Goal: Transaction & Acquisition: Purchase product/service

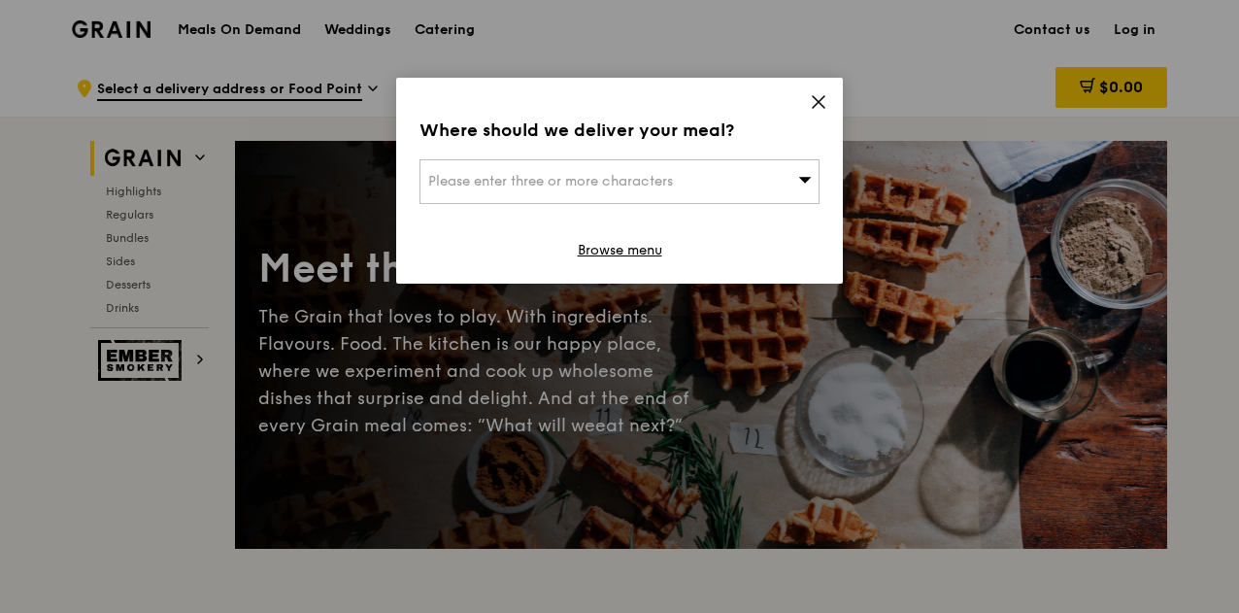
click at [644, 181] on span "Please enter three or more characters" at bounding box center [550, 181] width 245 height 17
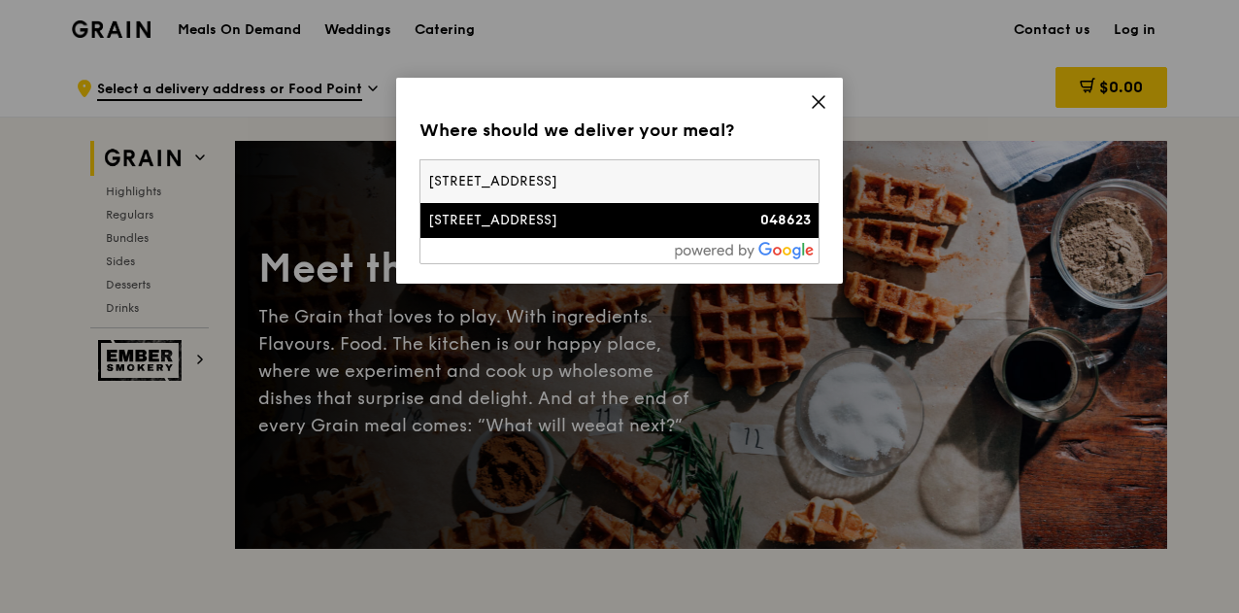
type input "[STREET_ADDRESS]"
click at [620, 224] on div "[STREET_ADDRESS]" at bounding box center [571, 220] width 287 height 19
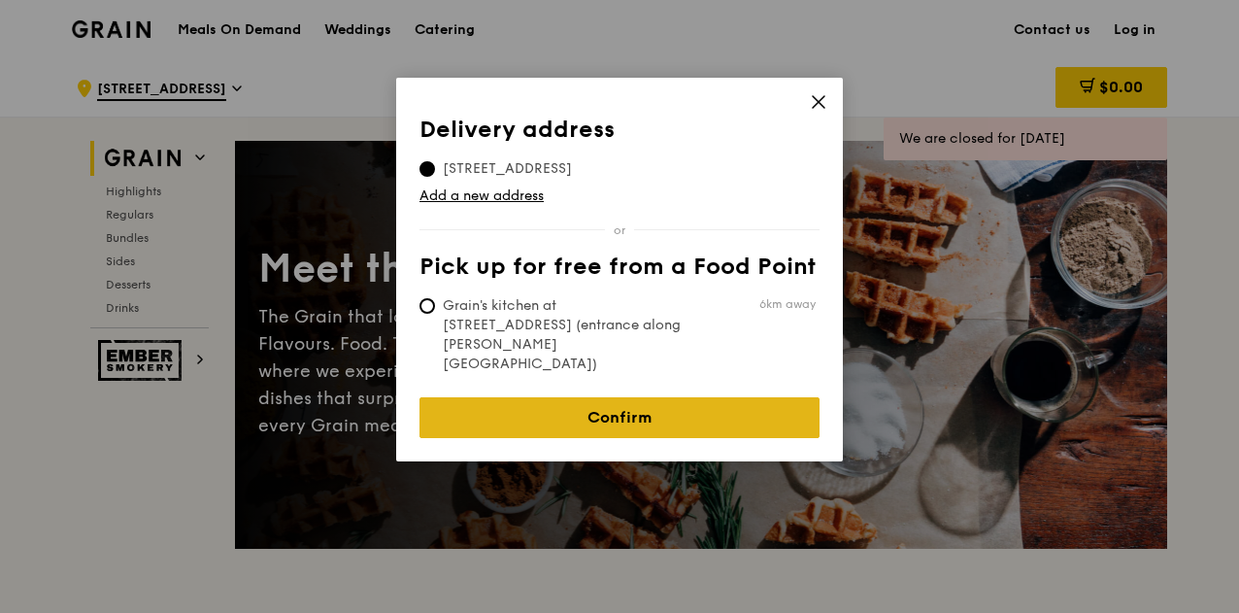
click at [607, 397] on link "Confirm" at bounding box center [619, 417] width 400 height 41
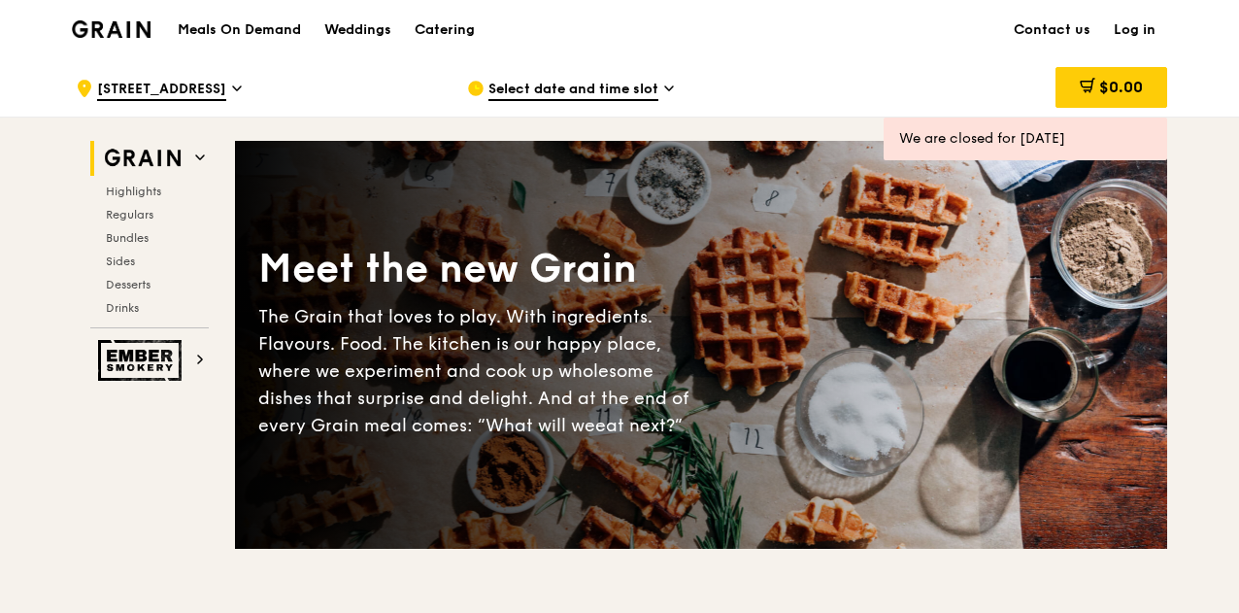
click at [666, 86] on icon at bounding box center [669, 88] width 10 height 17
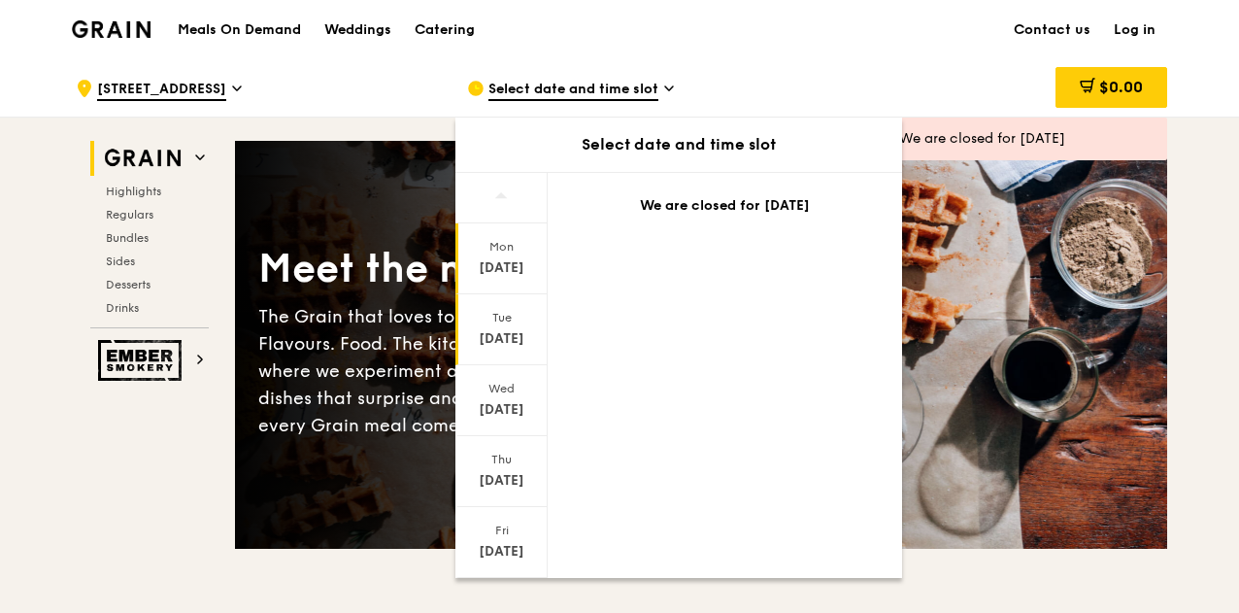
click at [494, 333] on div "[DATE]" at bounding box center [501, 338] width 86 height 19
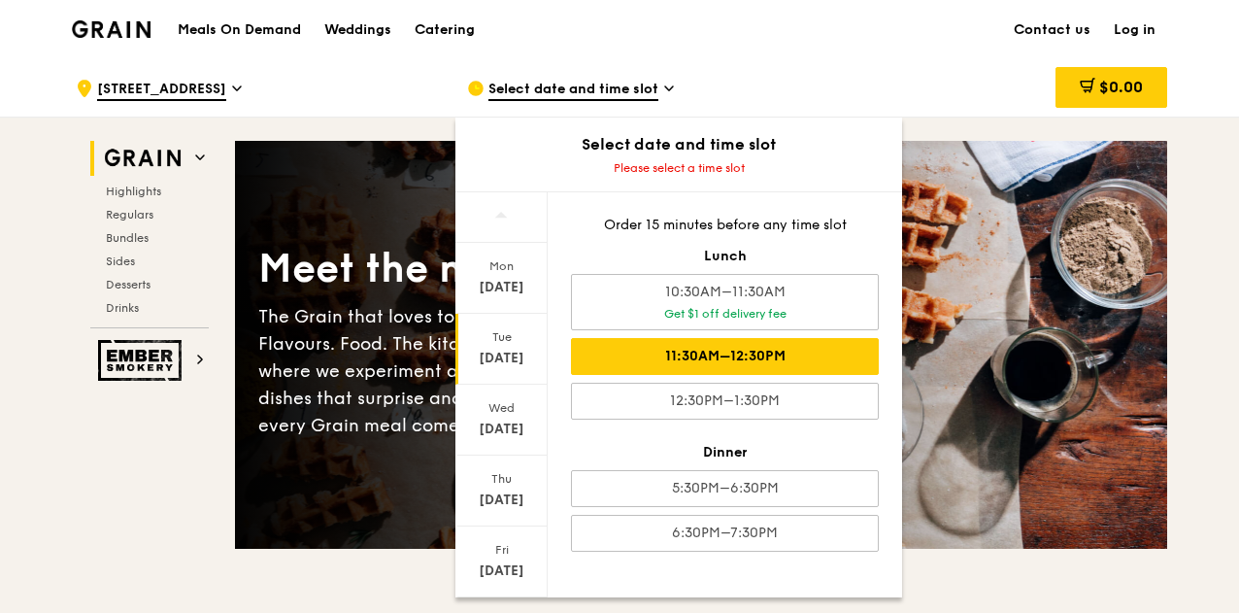
click at [662, 349] on div "11:30AM–12:30PM" at bounding box center [725, 356] width 308 height 37
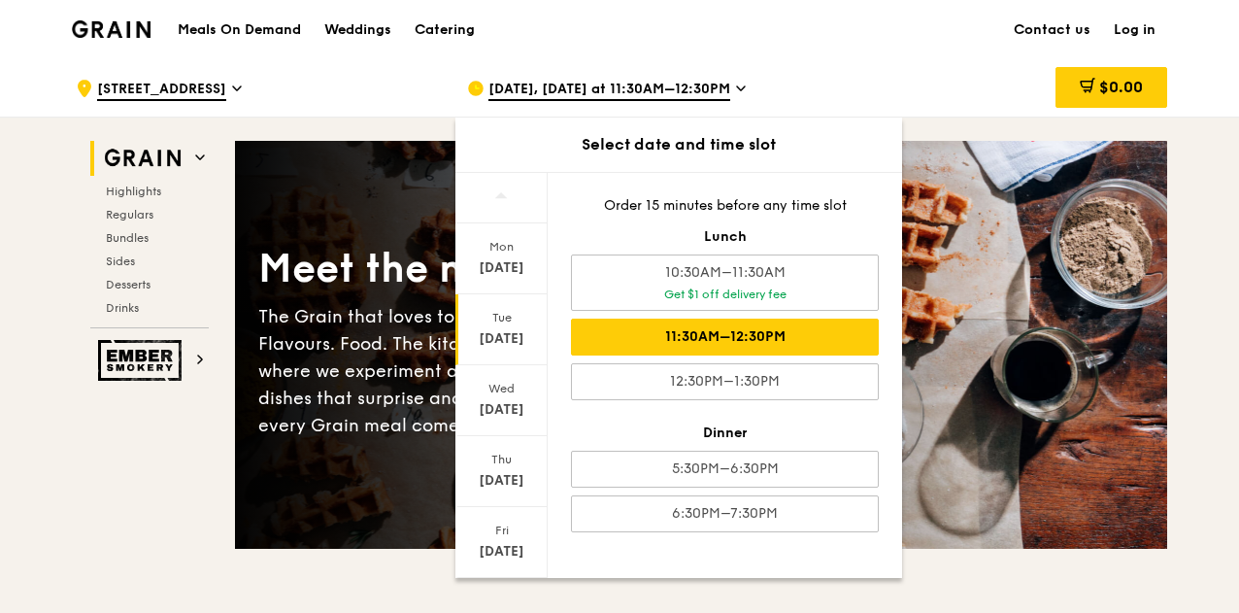
click at [381, 341] on div "The Grain that loves to play. With ingredients. Flavours. Food. The kitchen is …" at bounding box center [479, 371] width 443 height 136
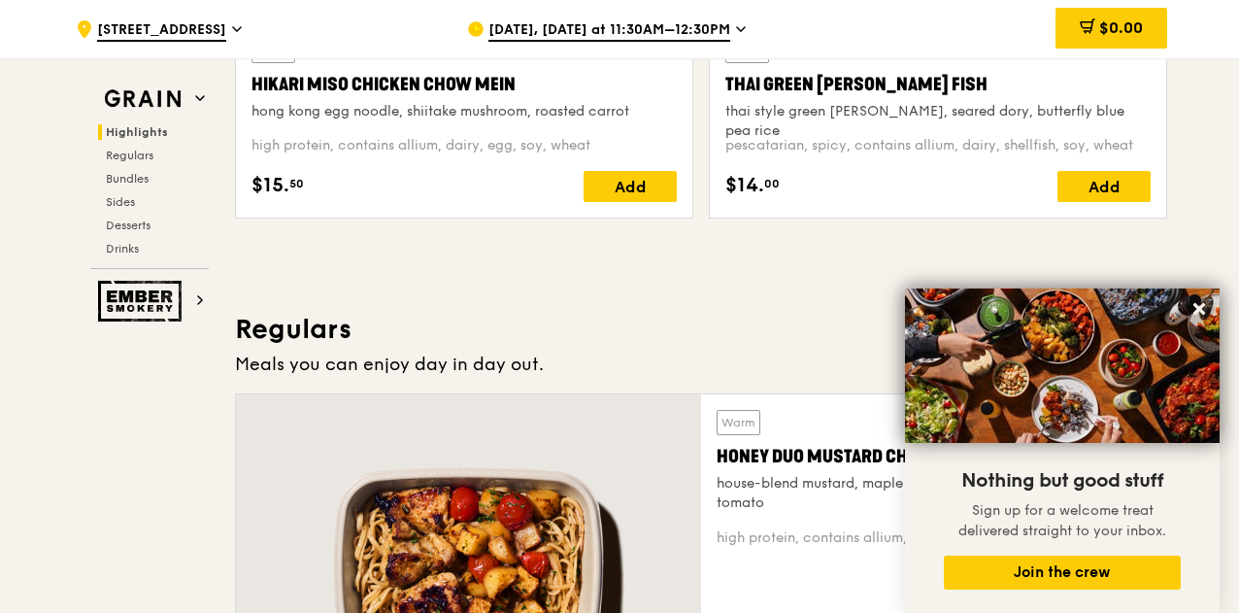
scroll to position [1027, 0]
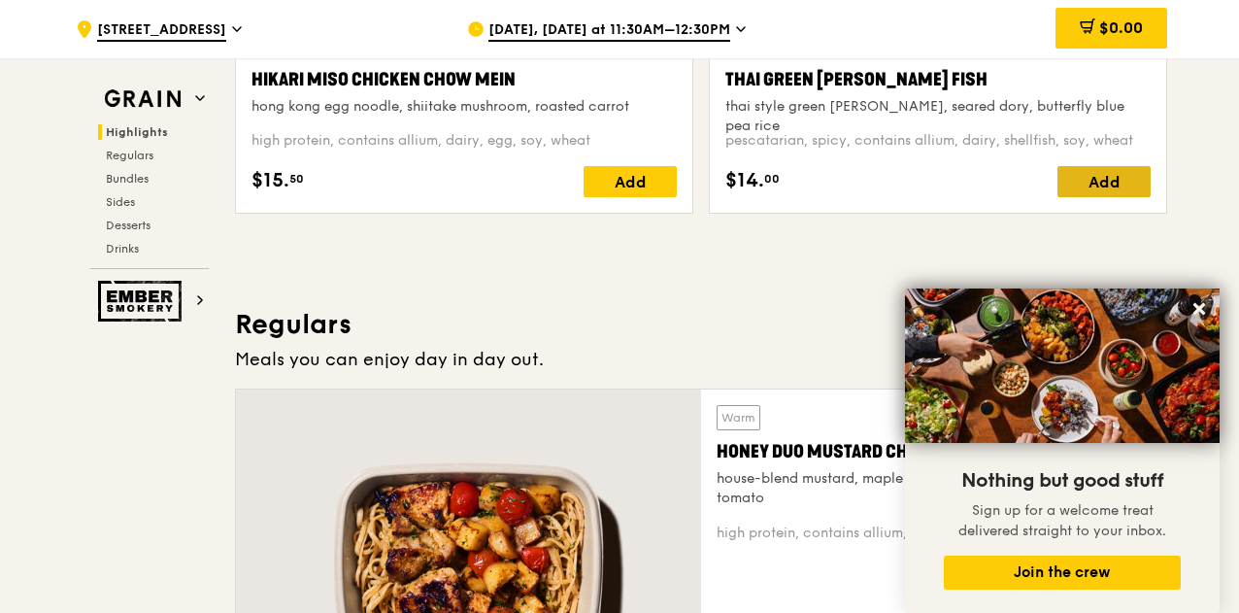
click at [1104, 176] on div "Add" at bounding box center [1103, 181] width 93 height 31
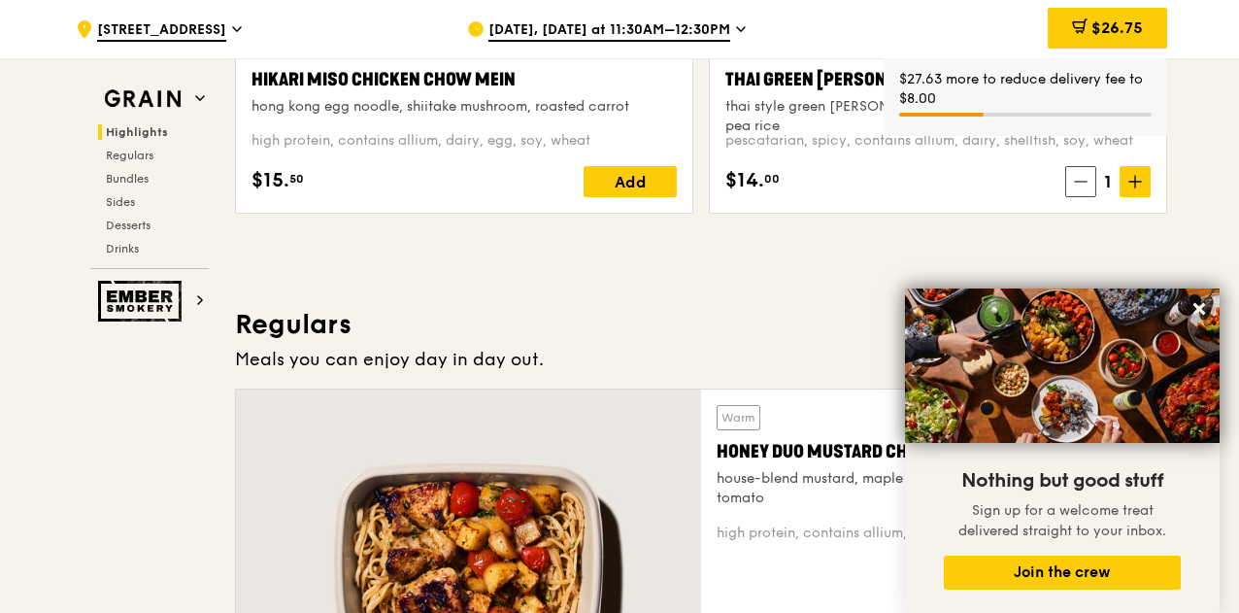
click at [1136, 179] on icon at bounding box center [1135, 182] width 14 height 14
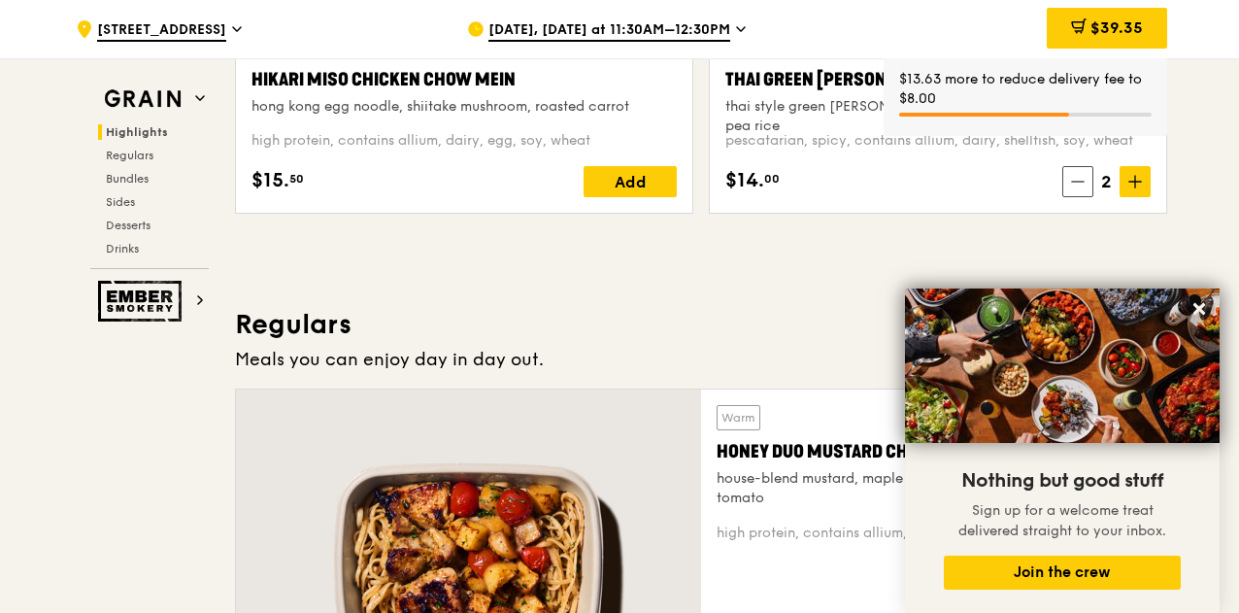
click at [1136, 179] on icon at bounding box center [1135, 182] width 14 height 14
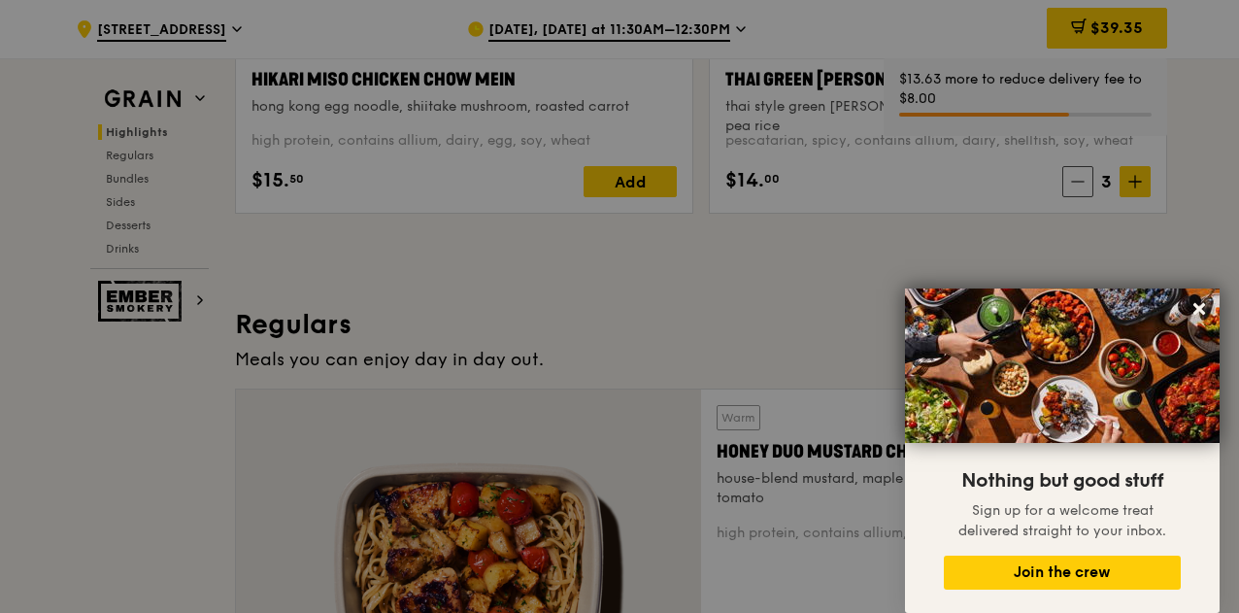
click at [1136, 179] on div at bounding box center [619, 306] width 1239 height 613
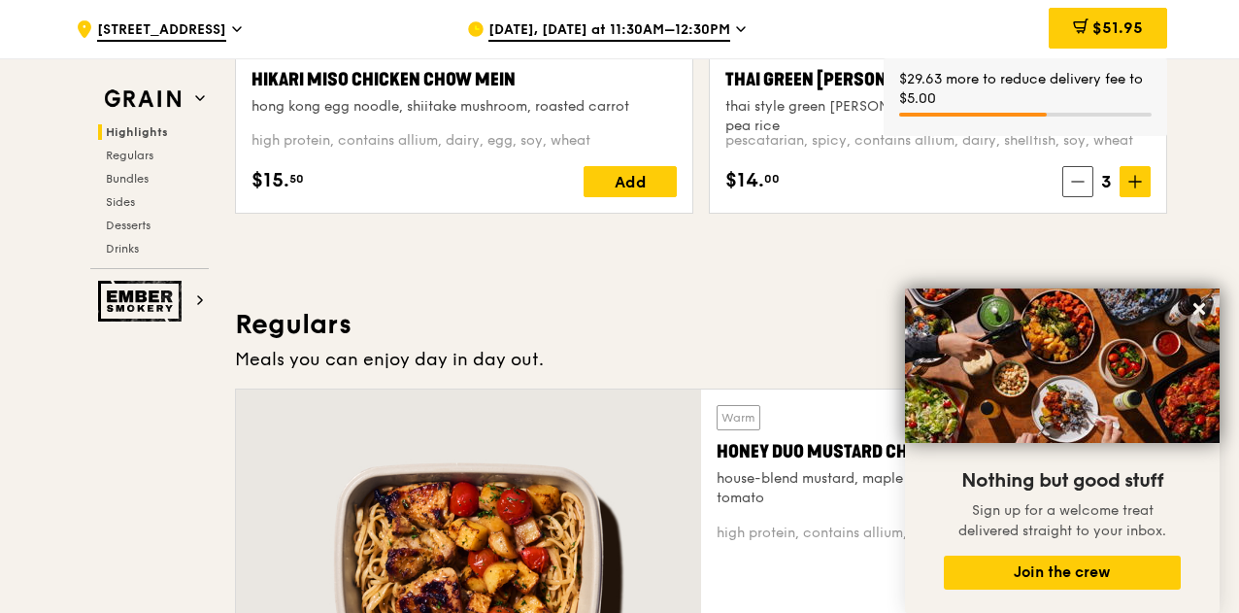
click at [1136, 179] on icon at bounding box center [1135, 182] width 14 height 14
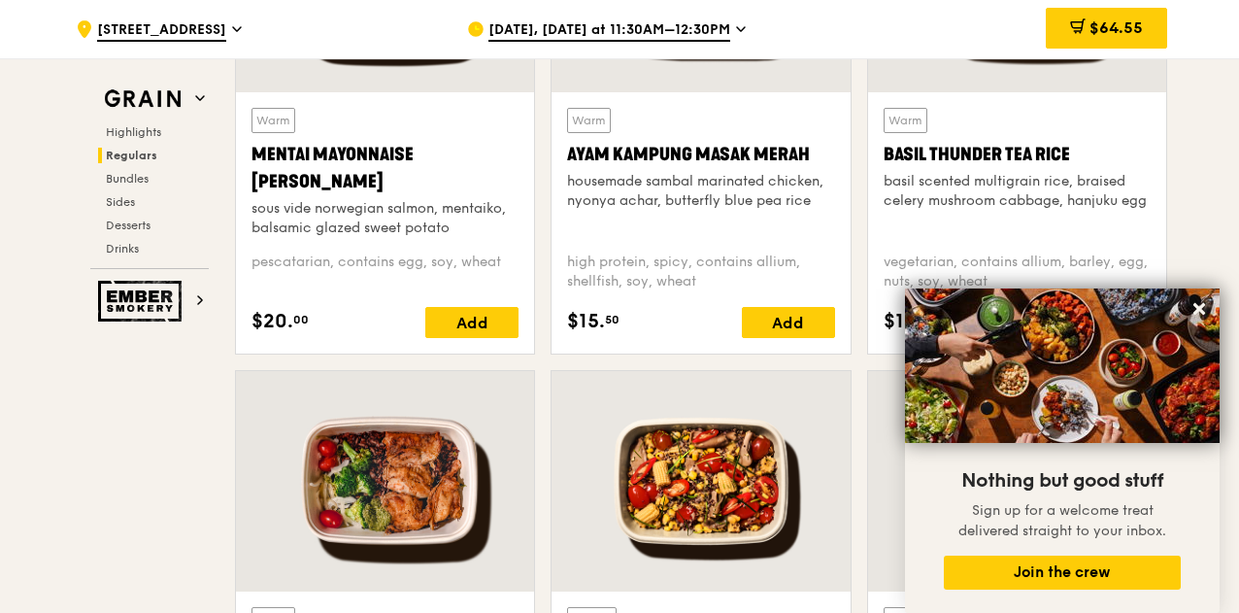
scroll to position [1906, 0]
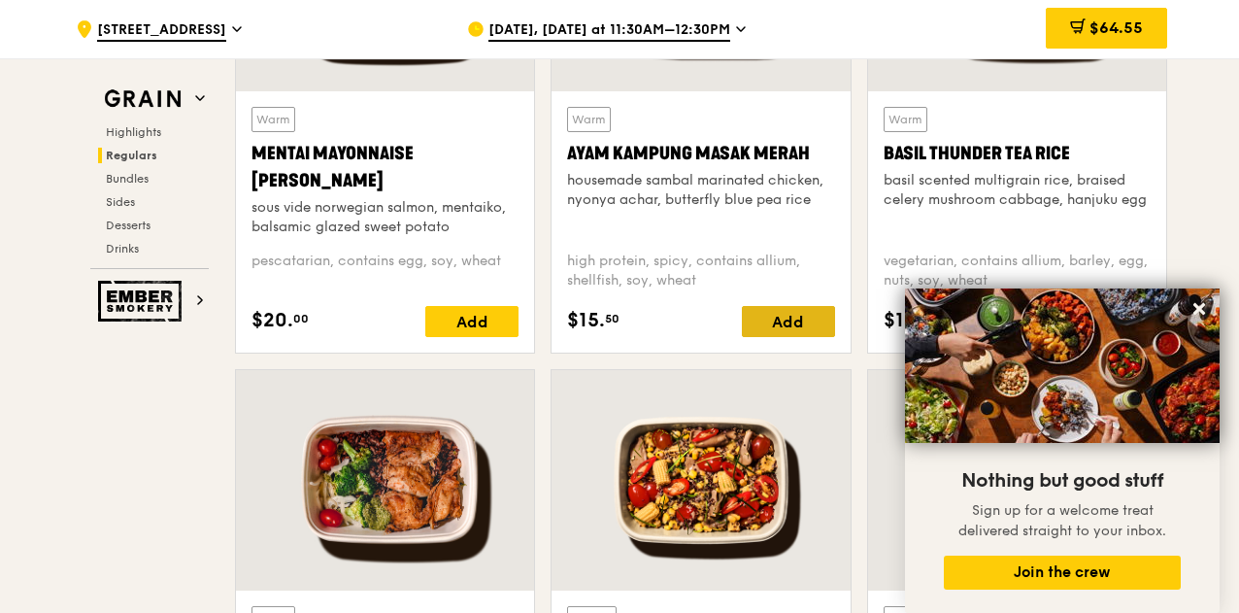
click at [783, 315] on div "Add" at bounding box center [788, 321] width 93 height 31
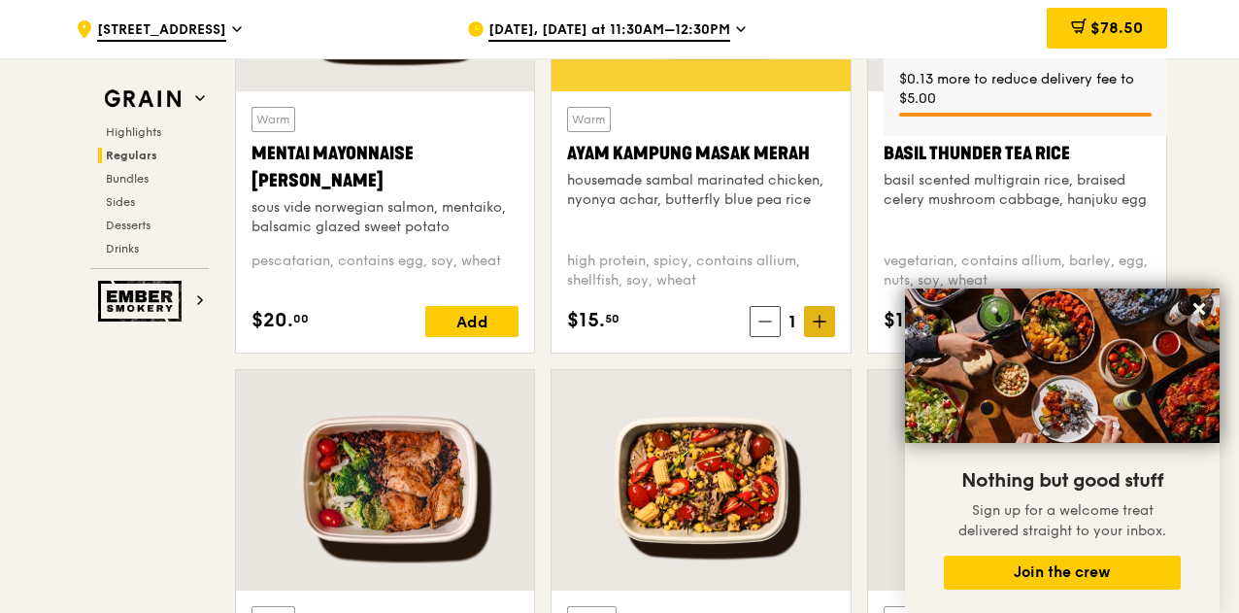
click at [817, 318] on icon at bounding box center [820, 322] width 14 height 14
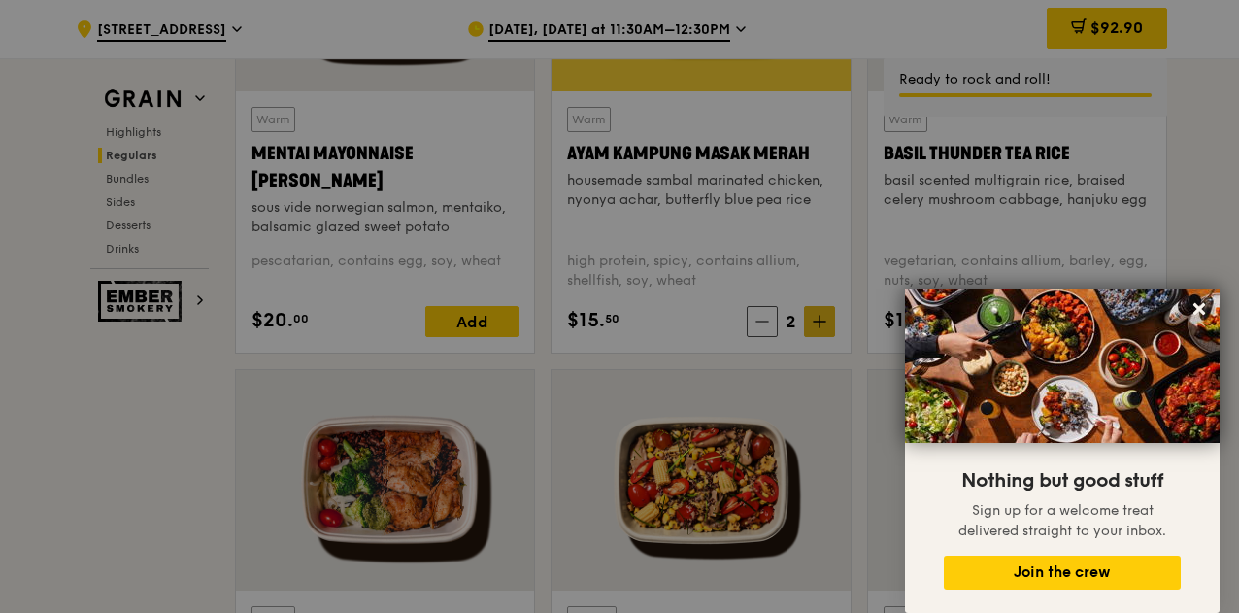
click at [817, 318] on div at bounding box center [619, 306] width 1239 height 613
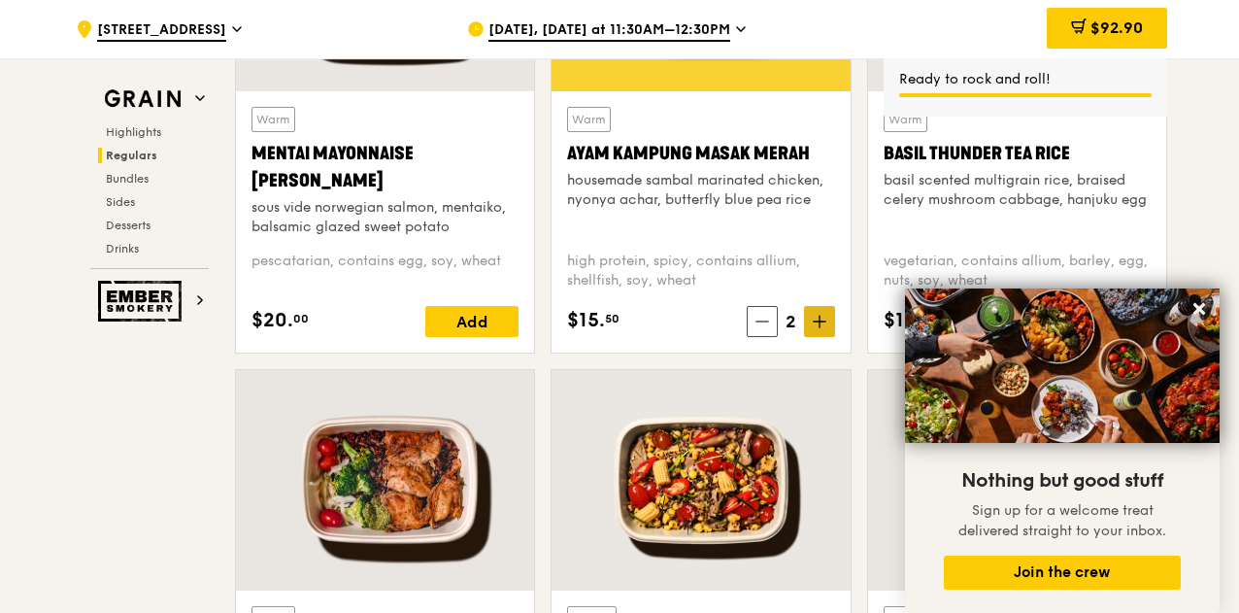
click at [817, 318] on icon at bounding box center [820, 322] width 14 height 14
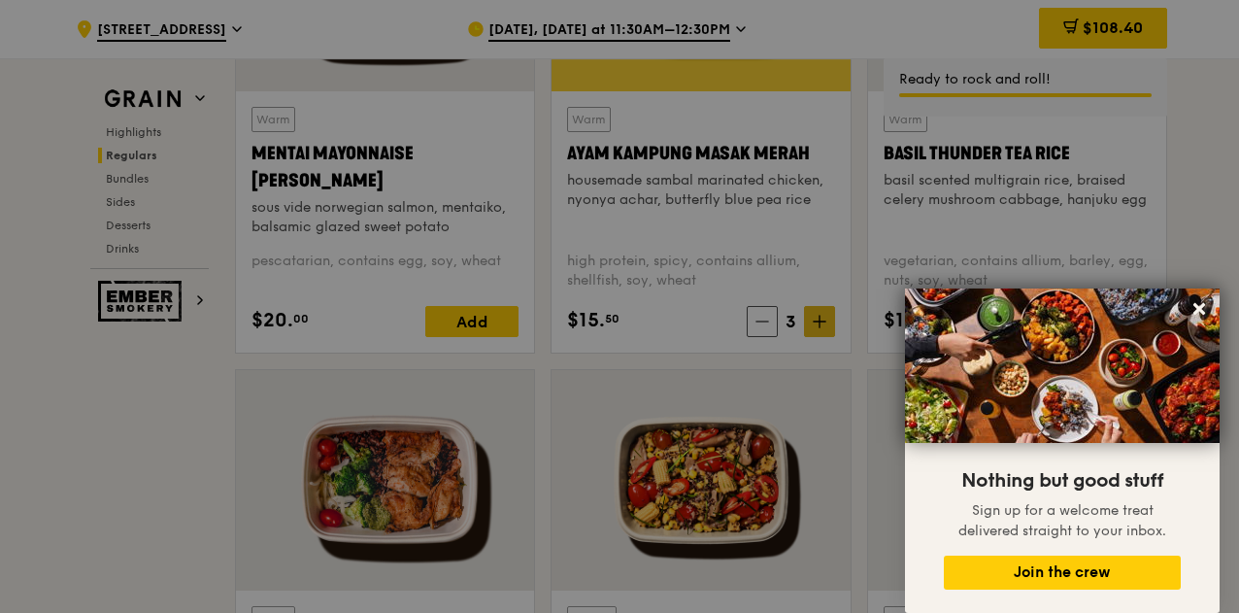
click at [817, 318] on div at bounding box center [619, 306] width 1239 height 613
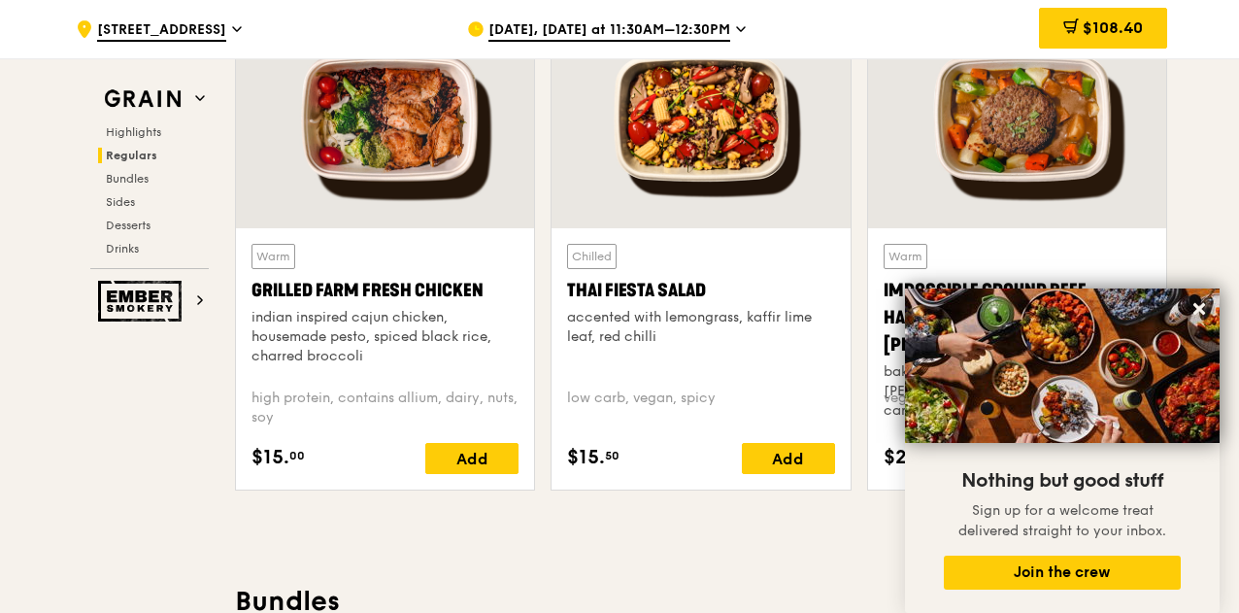
scroll to position [2269, 0]
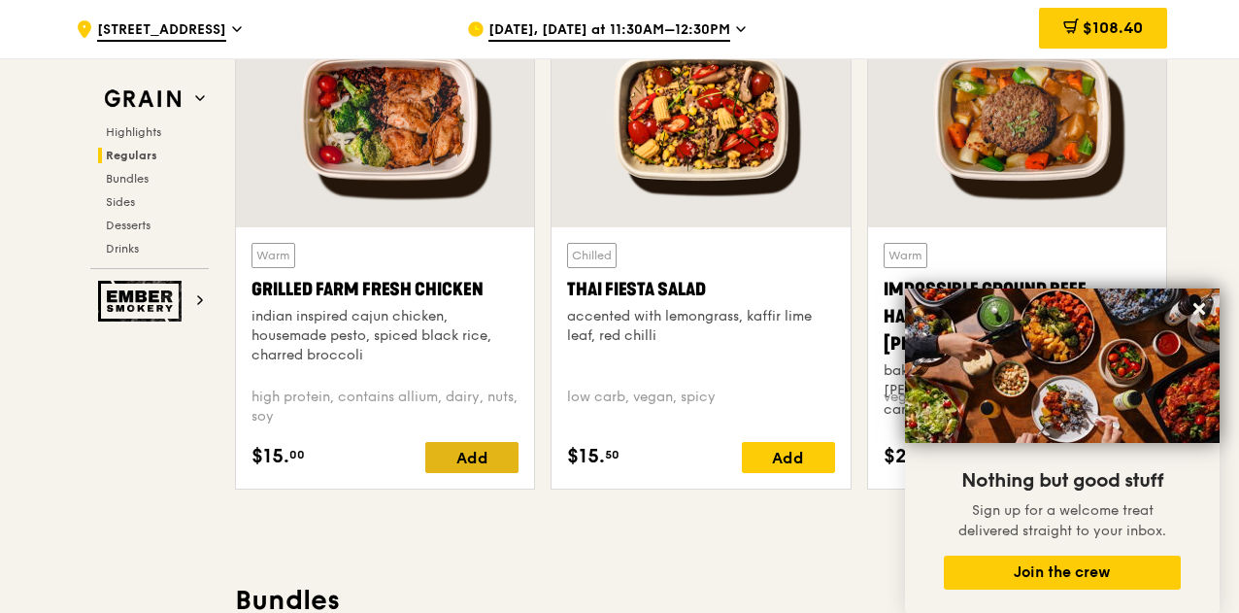
click at [466, 452] on div "Add" at bounding box center [471, 457] width 93 height 31
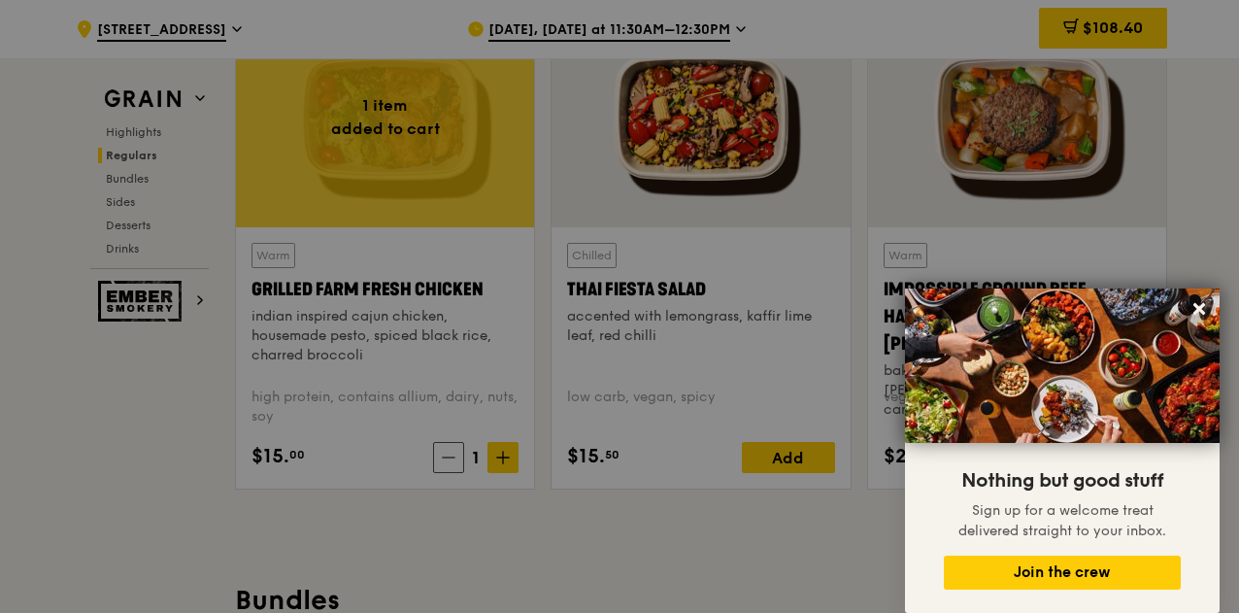
click at [466, 452] on div at bounding box center [619, 306] width 1239 height 613
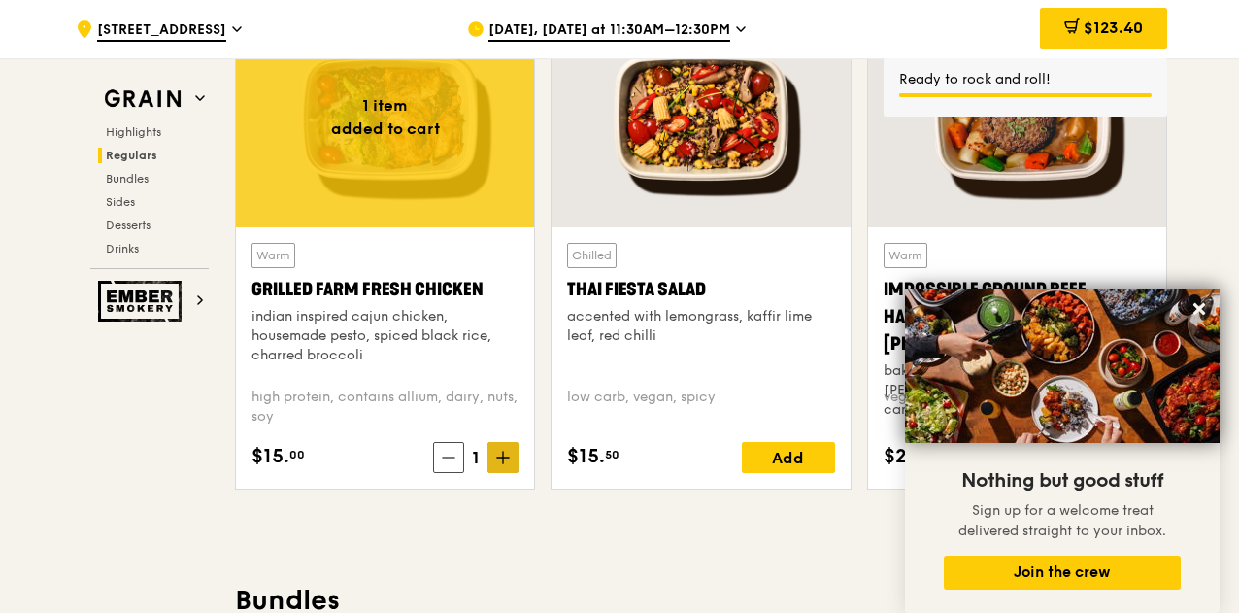
click at [495, 451] on span at bounding box center [502, 457] width 31 height 31
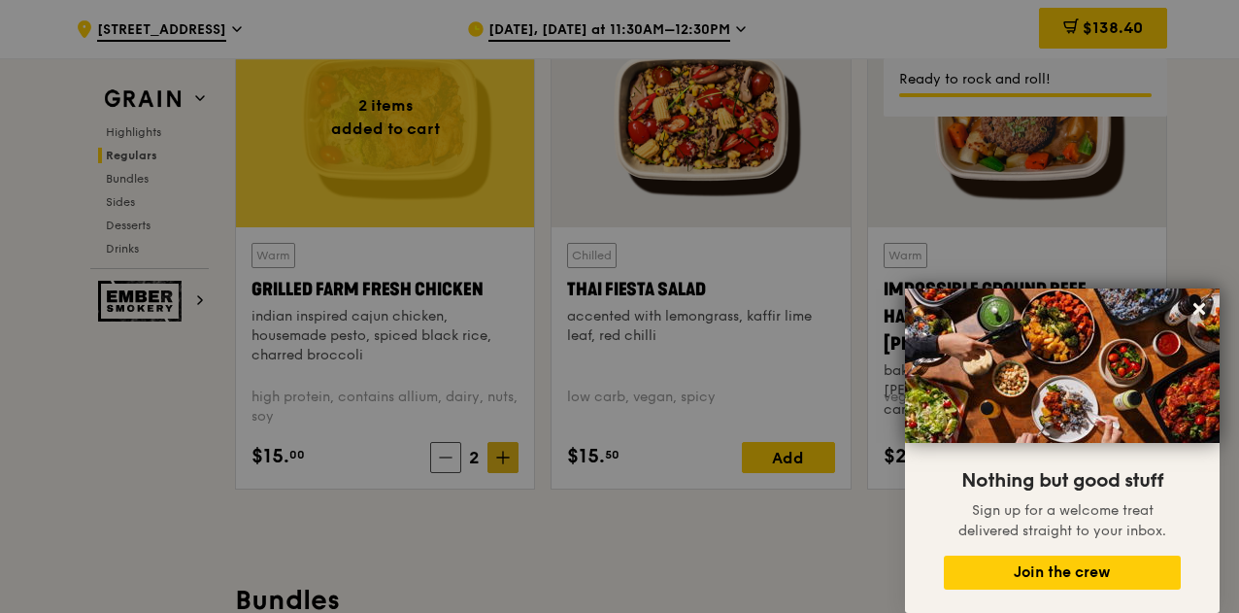
click at [495, 451] on div at bounding box center [619, 306] width 1239 height 613
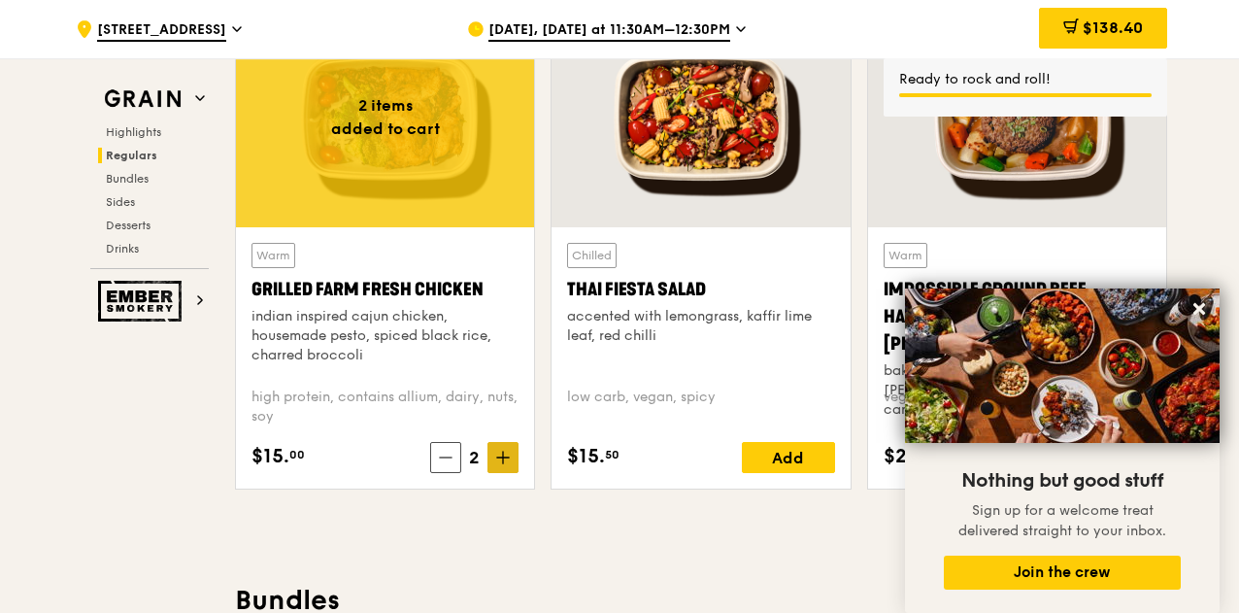
click at [495, 451] on span at bounding box center [502, 457] width 31 height 31
click at [499, 451] on icon at bounding box center [503, 457] width 14 height 14
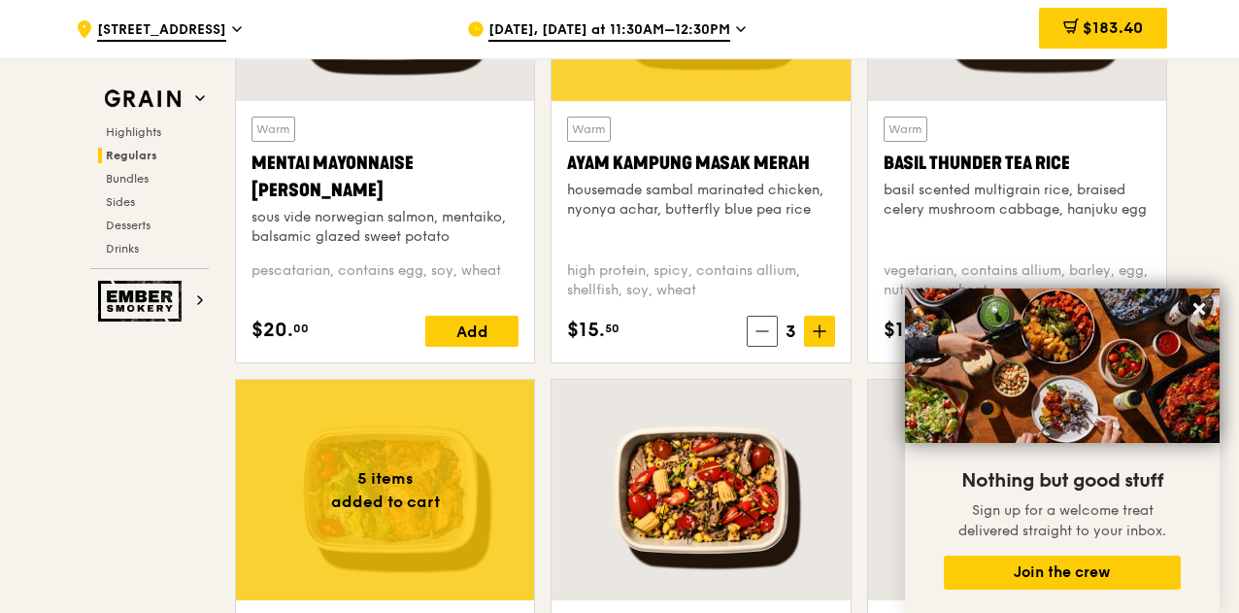
scroll to position [1943, 0]
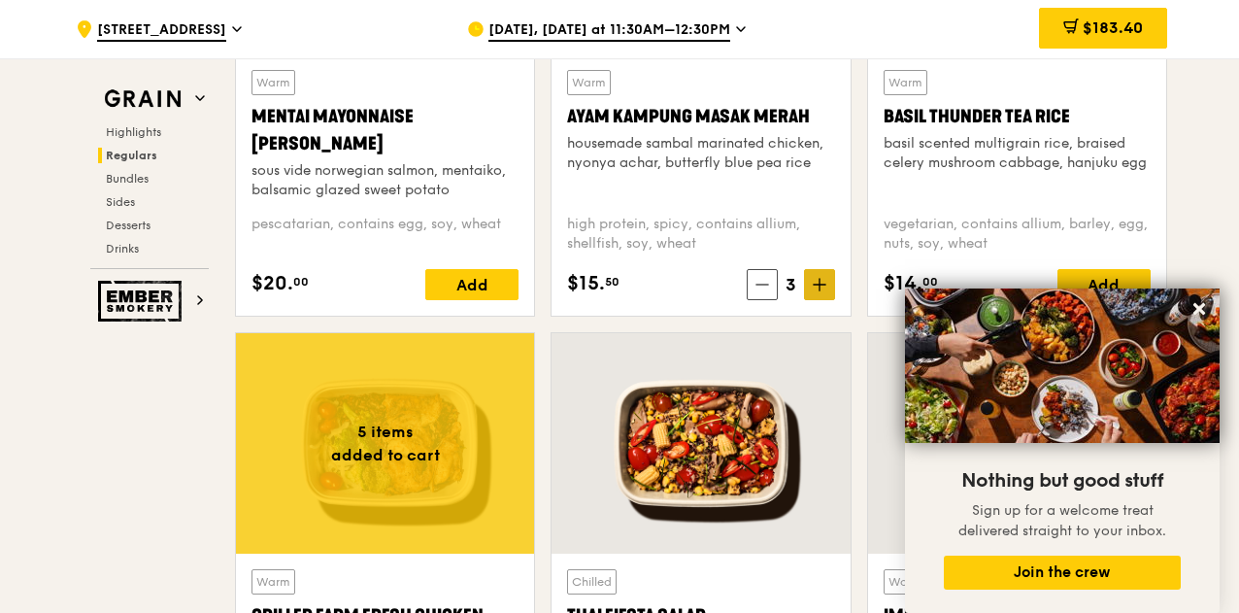
click at [817, 288] on icon at bounding box center [820, 285] width 14 height 14
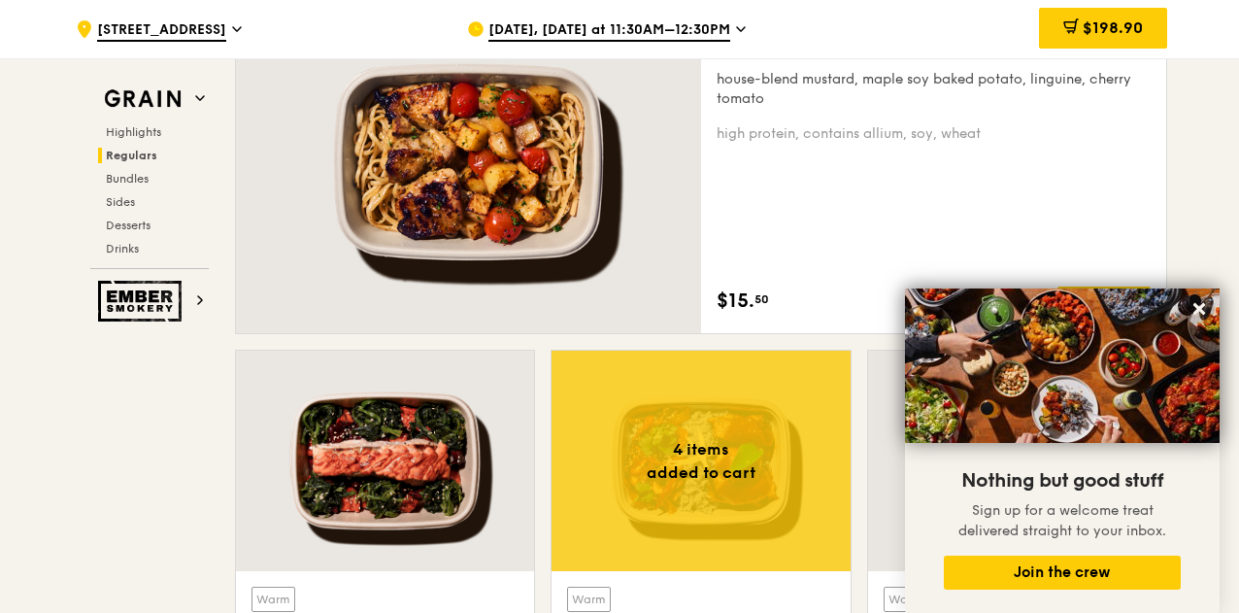
scroll to position [1375, 0]
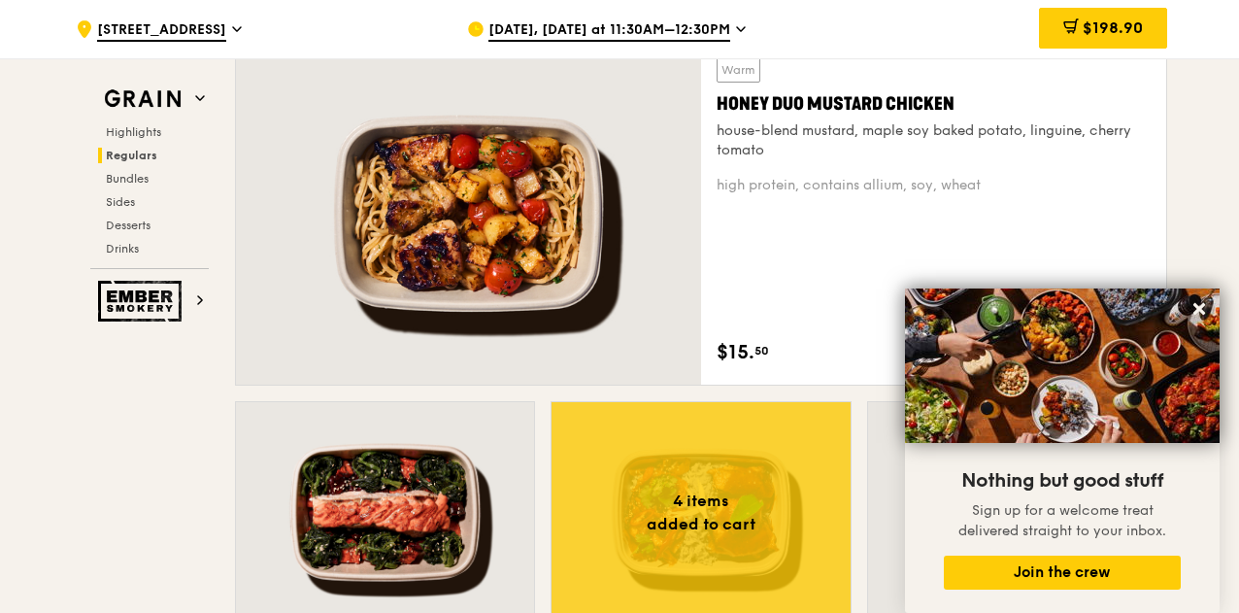
click at [799, 251] on div "Warm Honey Duo Mustard Chicken house-blend mustard, maple soy baked potato, lin…" at bounding box center [933, 213] width 434 height 312
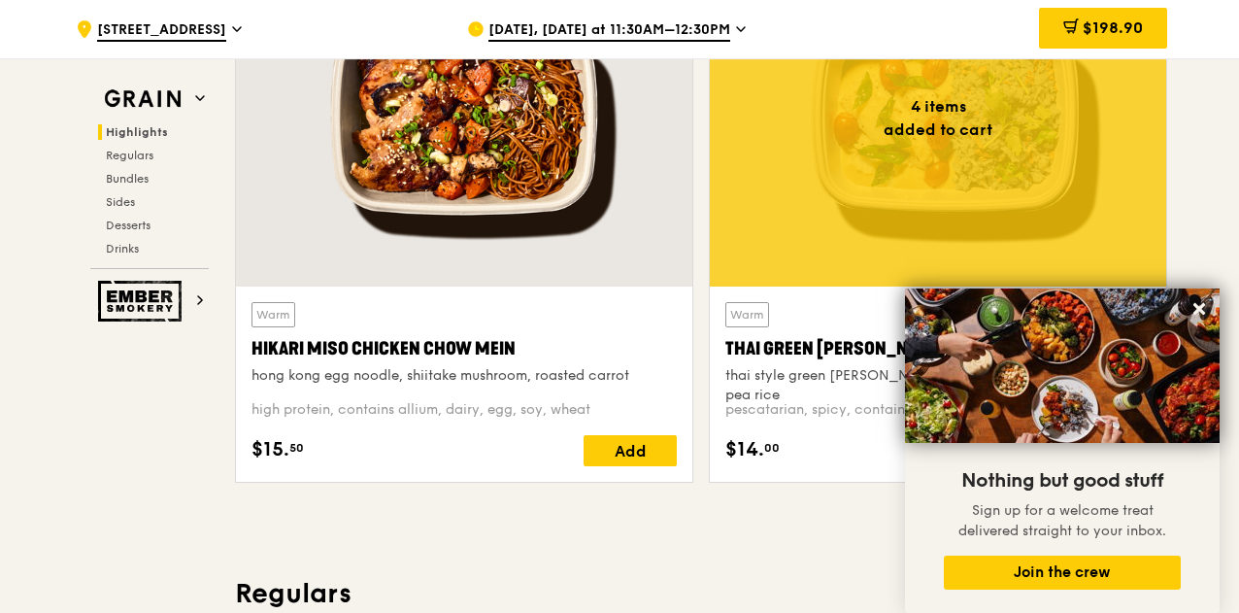
scroll to position [755, 0]
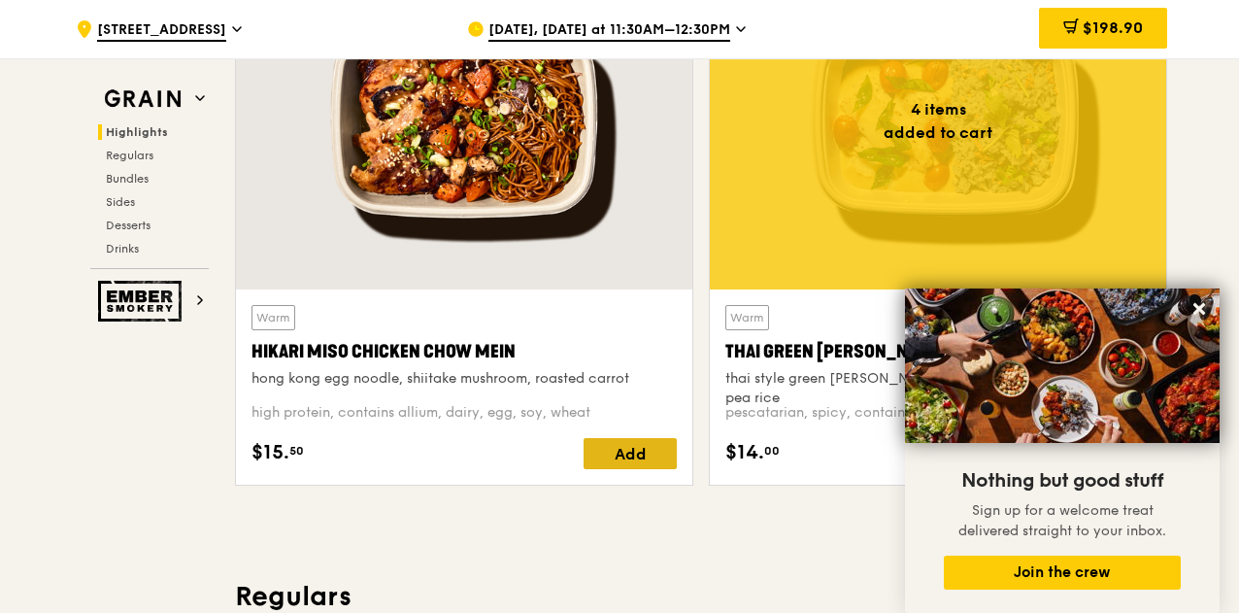
click at [633, 450] on div "Add" at bounding box center [629, 453] width 93 height 31
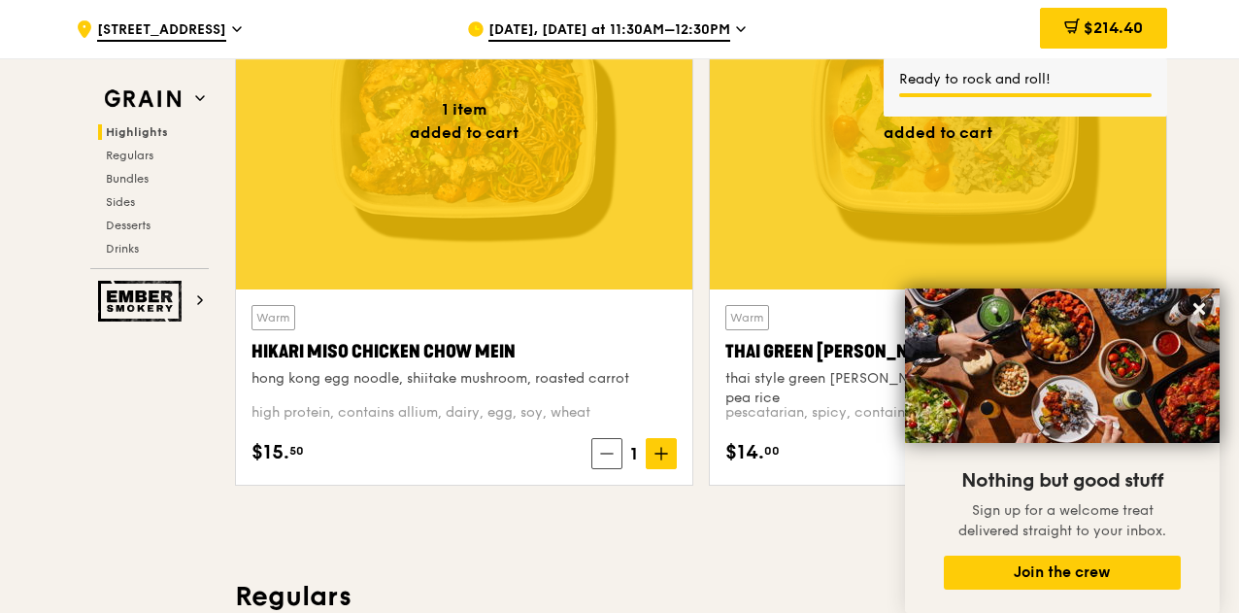
click at [661, 449] on icon at bounding box center [661, 454] width 0 height 12
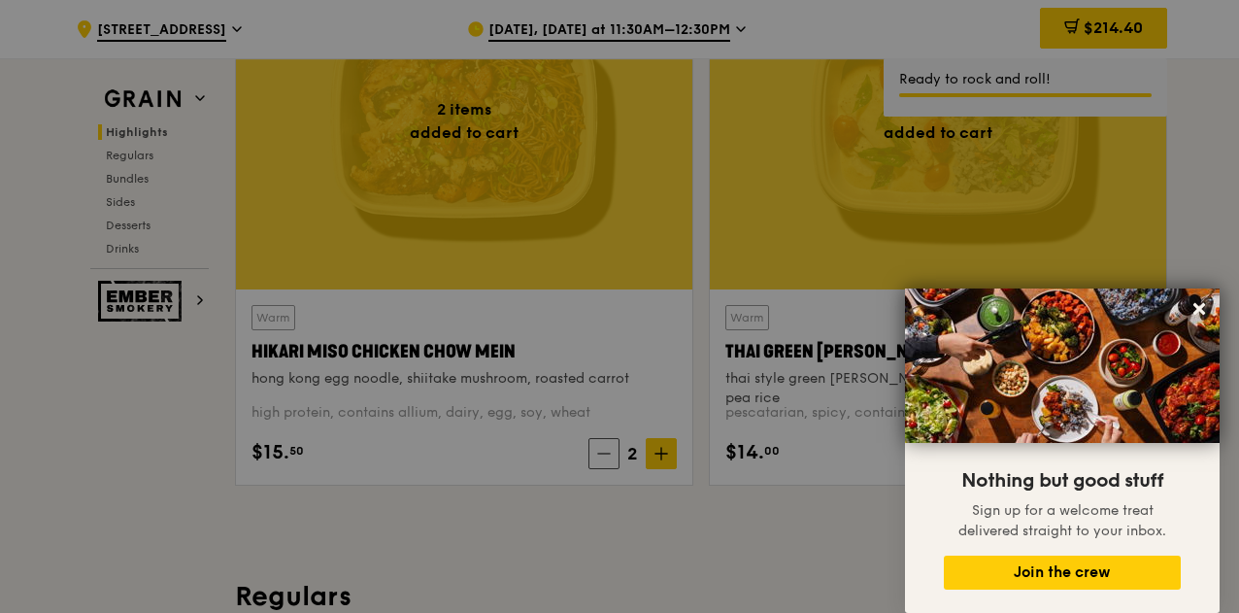
click at [661, 449] on div at bounding box center [619, 306] width 1239 height 613
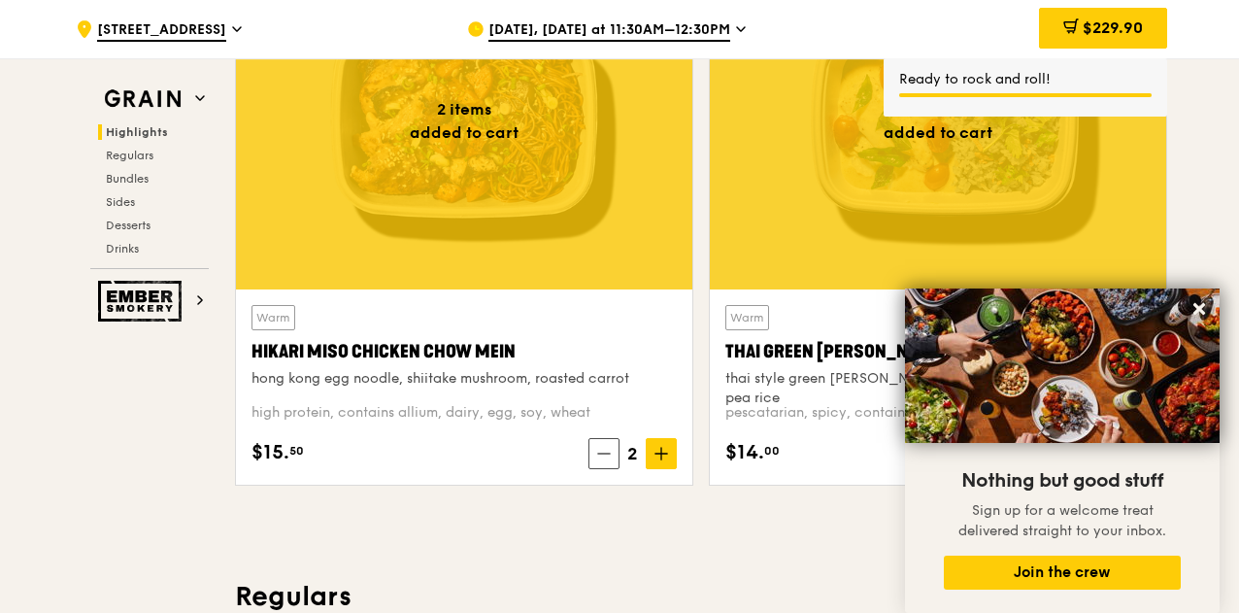
click at [661, 449] on icon at bounding box center [661, 454] width 0 height 12
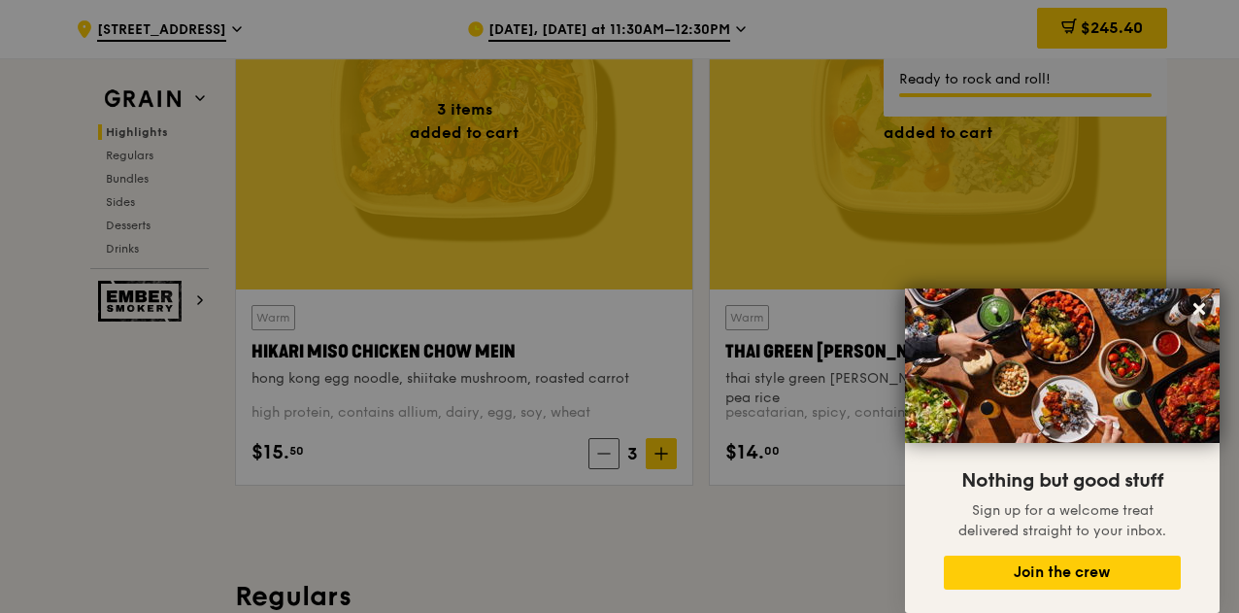
click at [661, 449] on div at bounding box center [619, 306] width 1239 height 613
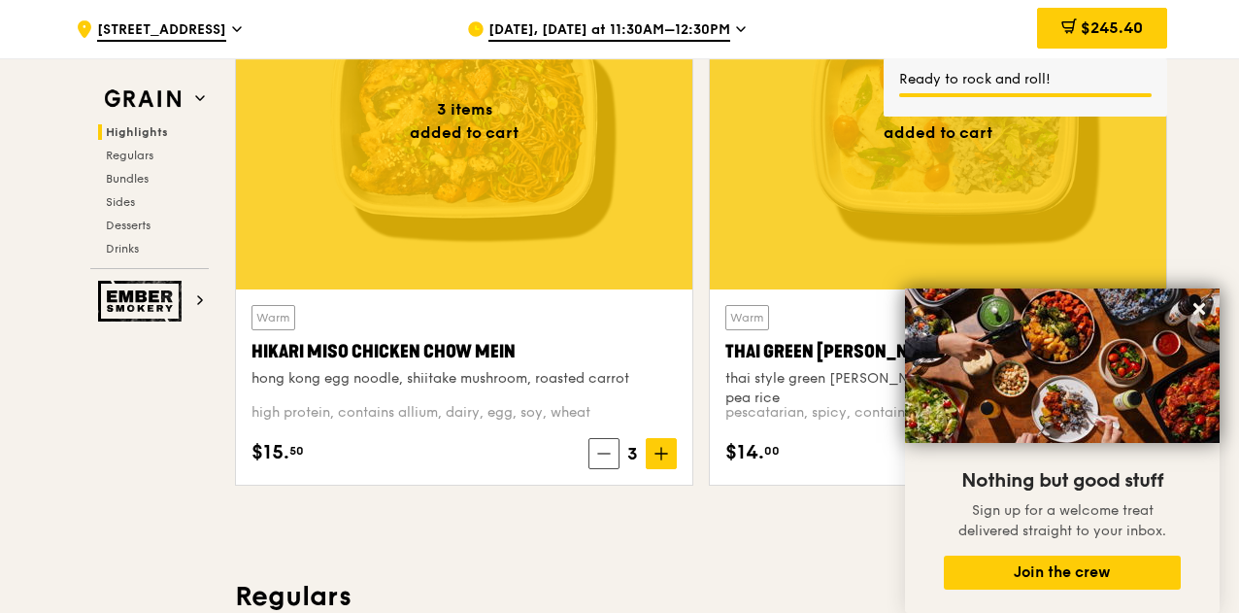
click at [661, 449] on icon at bounding box center [661, 454] width 0 height 12
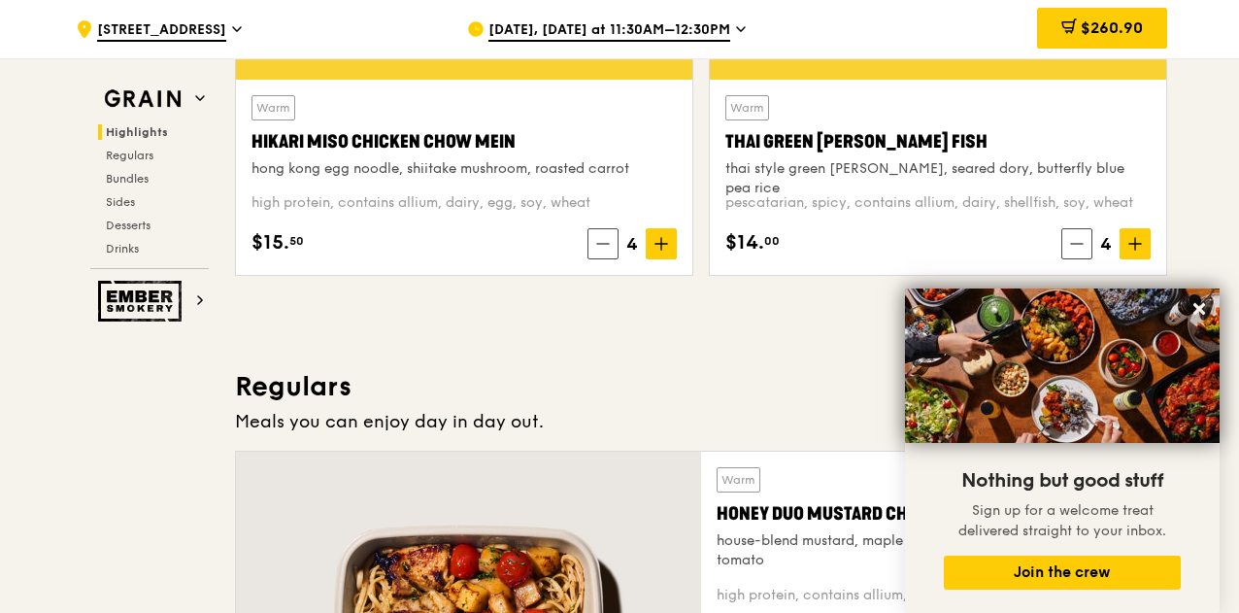
scroll to position [958, 0]
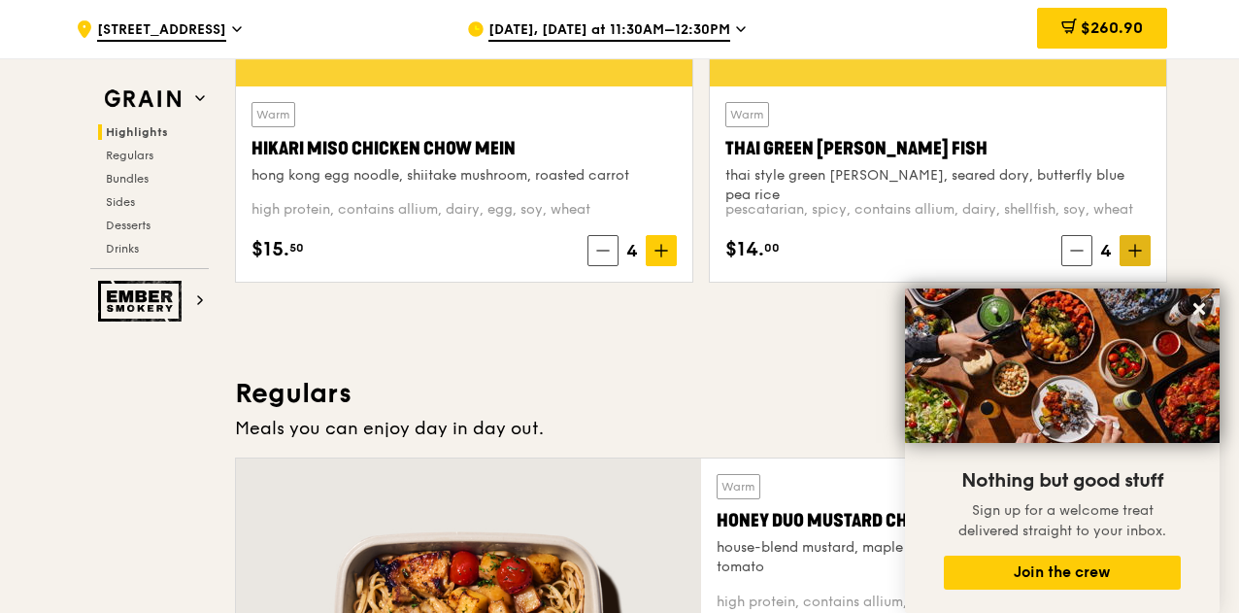
click at [1134, 247] on icon at bounding box center [1135, 251] width 14 height 14
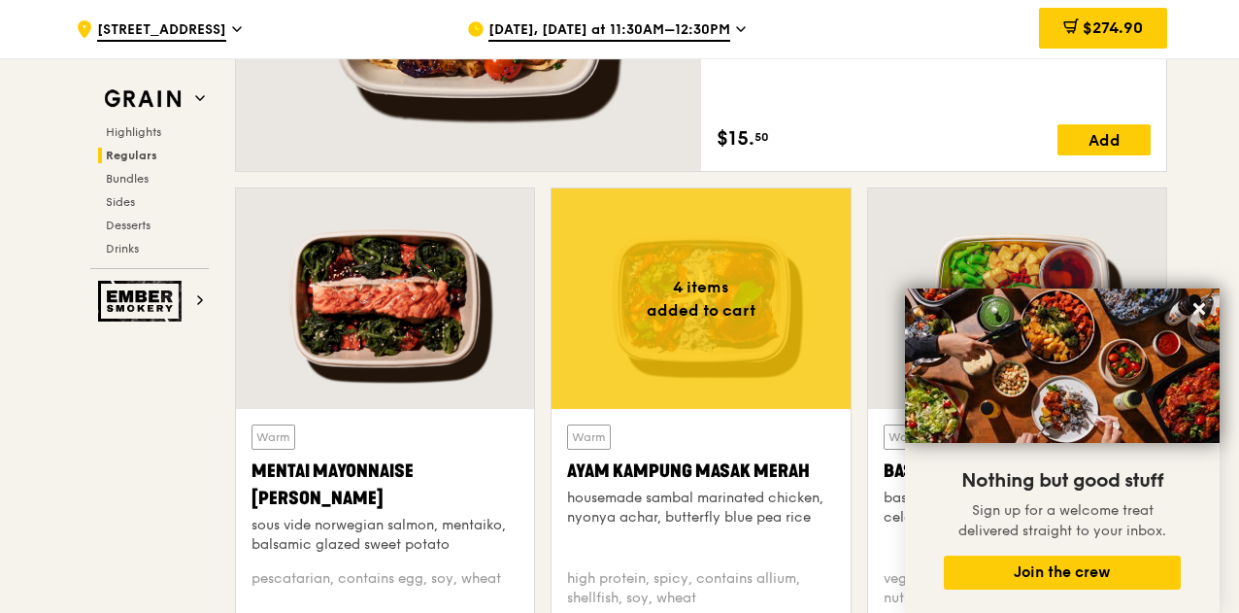
scroll to position [1602, 0]
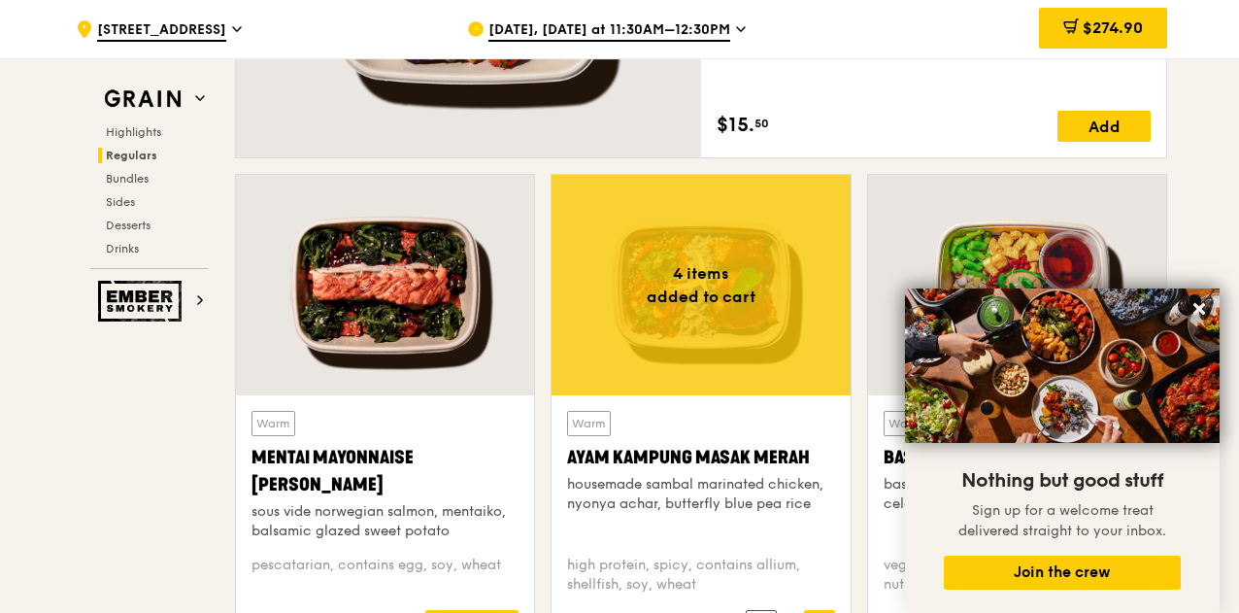
click at [806, 353] on div at bounding box center [700, 285] width 298 height 220
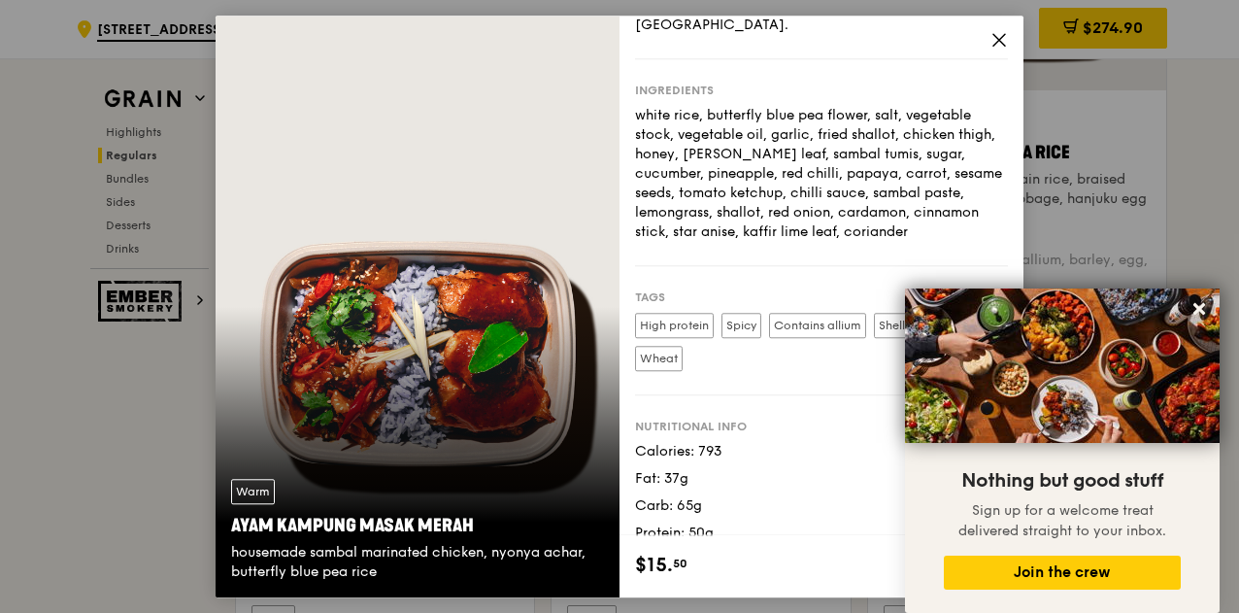
scroll to position [1909, 0]
click at [994, 36] on icon at bounding box center [998, 39] width 17 height 17
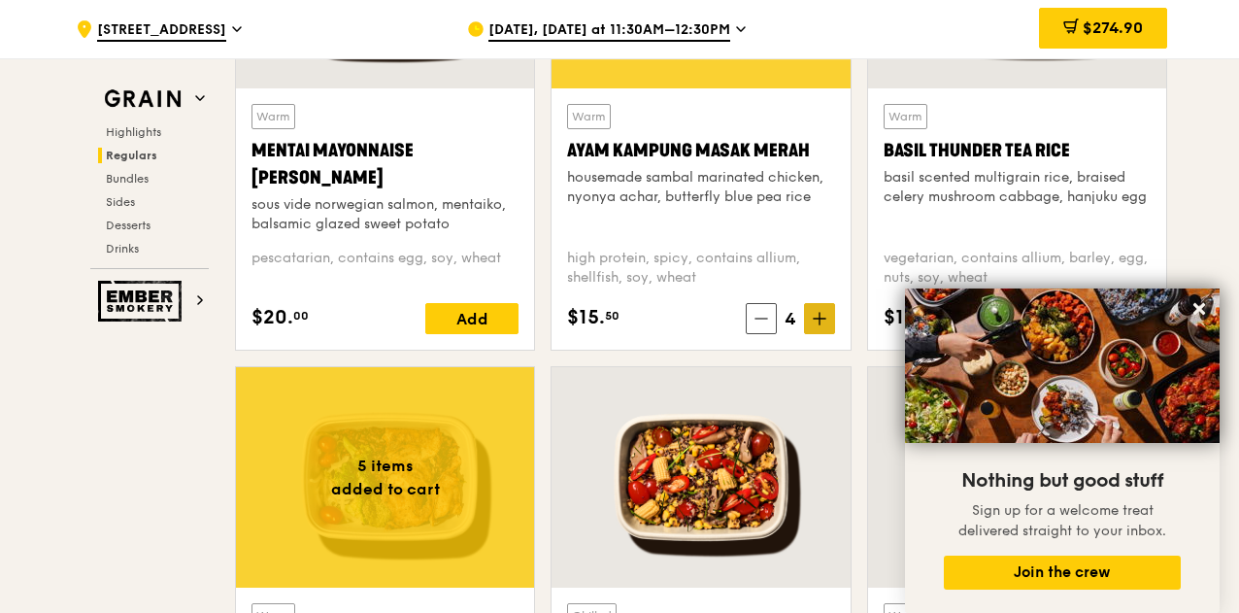
click at [817, 312] on icon at bounding box center [820, 319] width 14 height 14
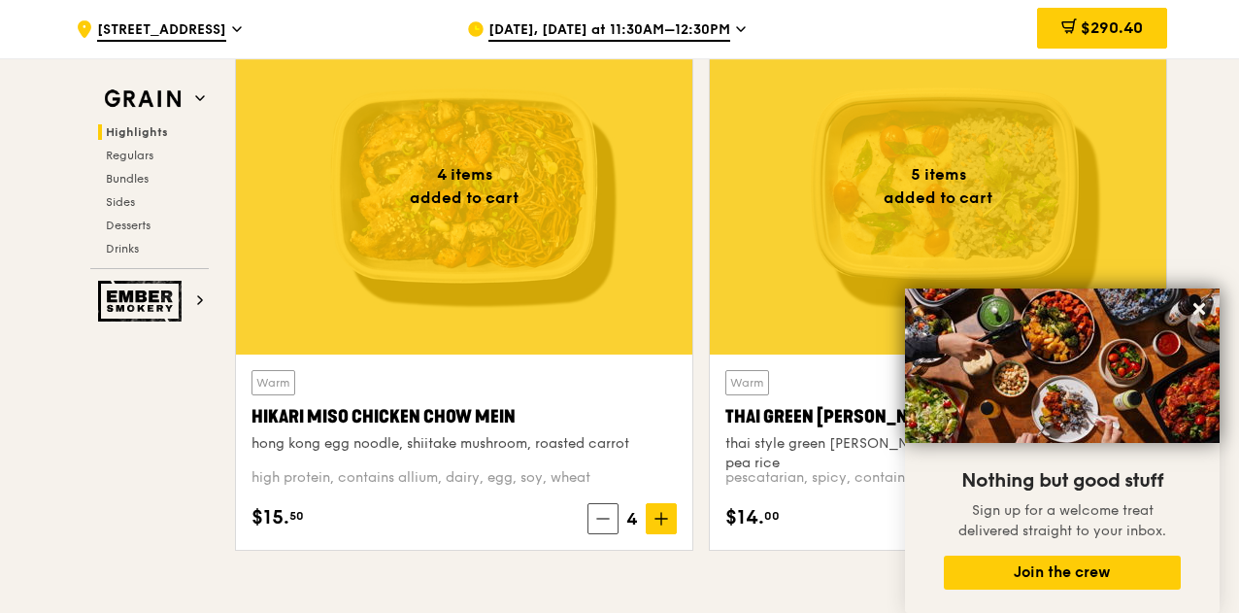
scroll to position [704, 0]
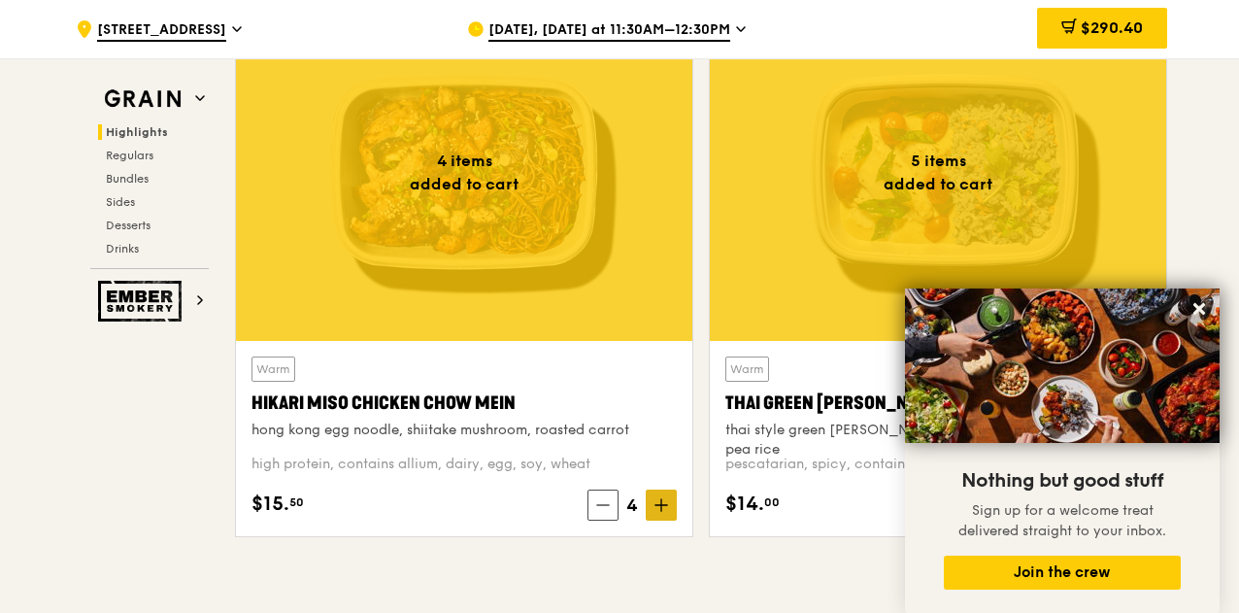
click at [653, 498] on span at bounding box center [661, 504] width 31 height 31
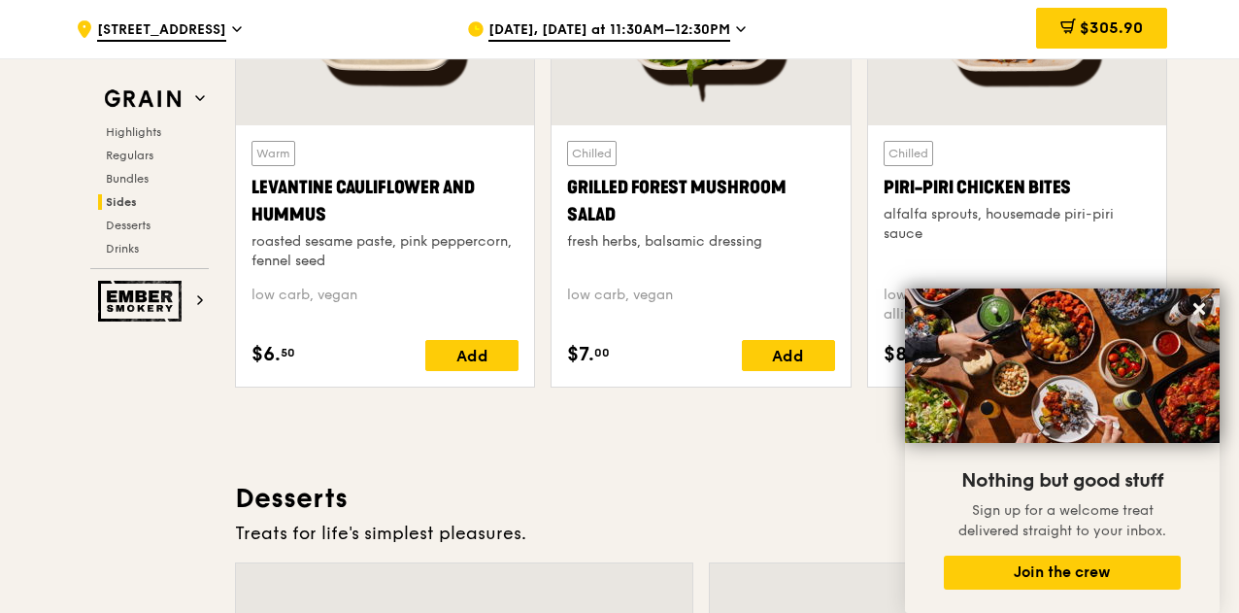
scroll to position [5108, 0]
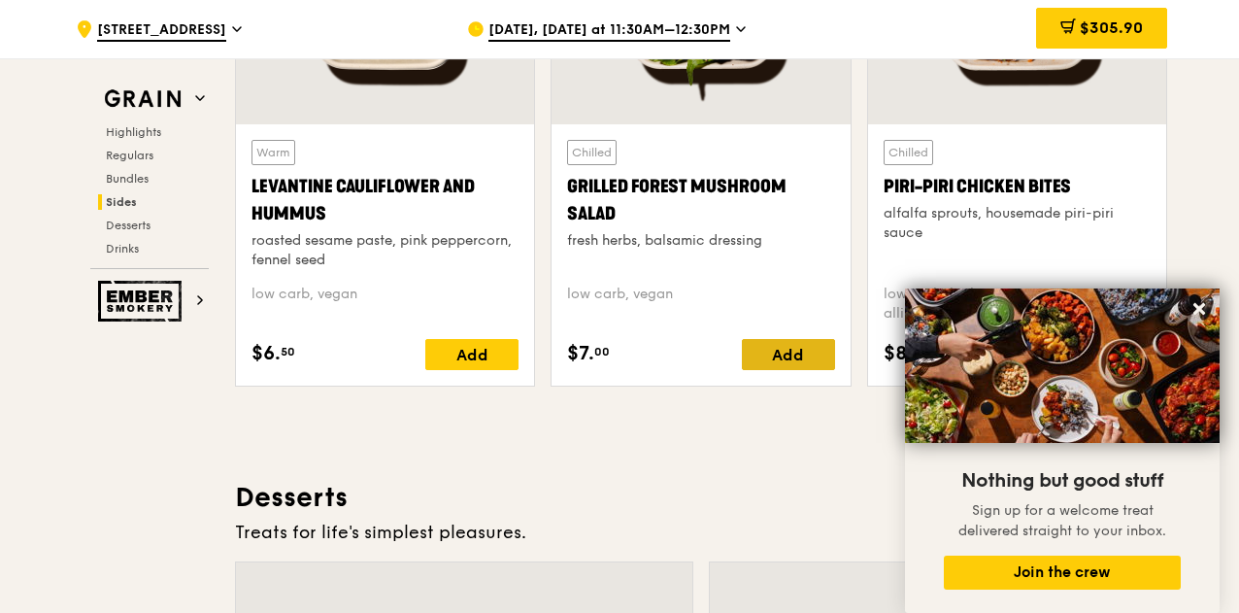
click at [785, 339] on div "Add" at bounding box center [788, 354] width 93 height 31
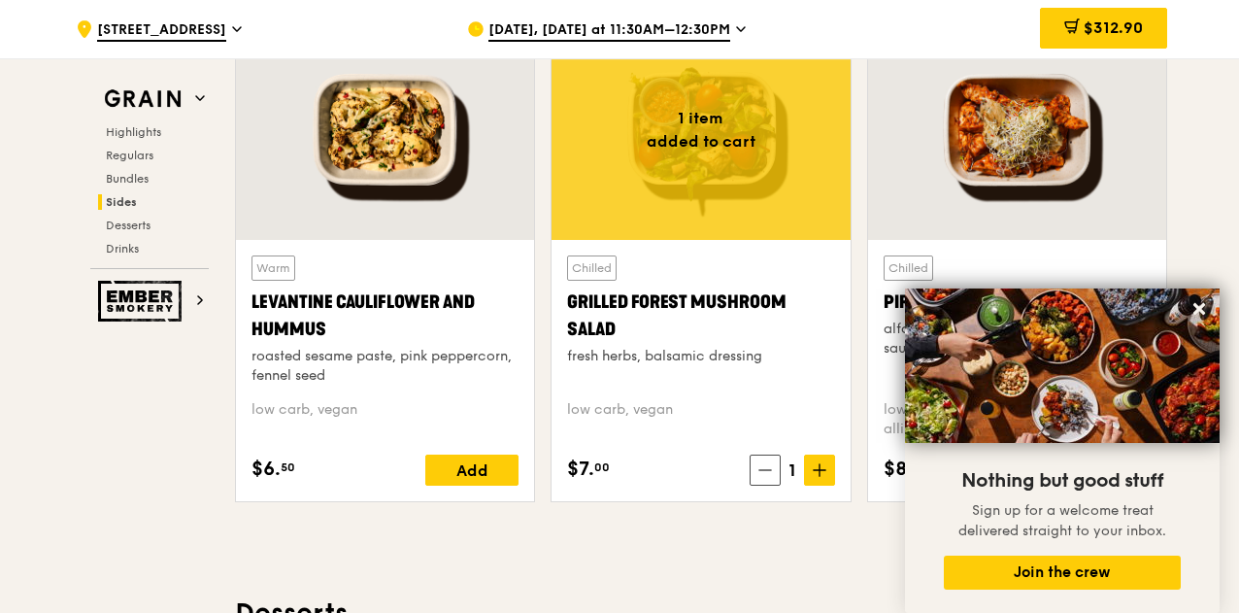
scroll to position [4992, 0]
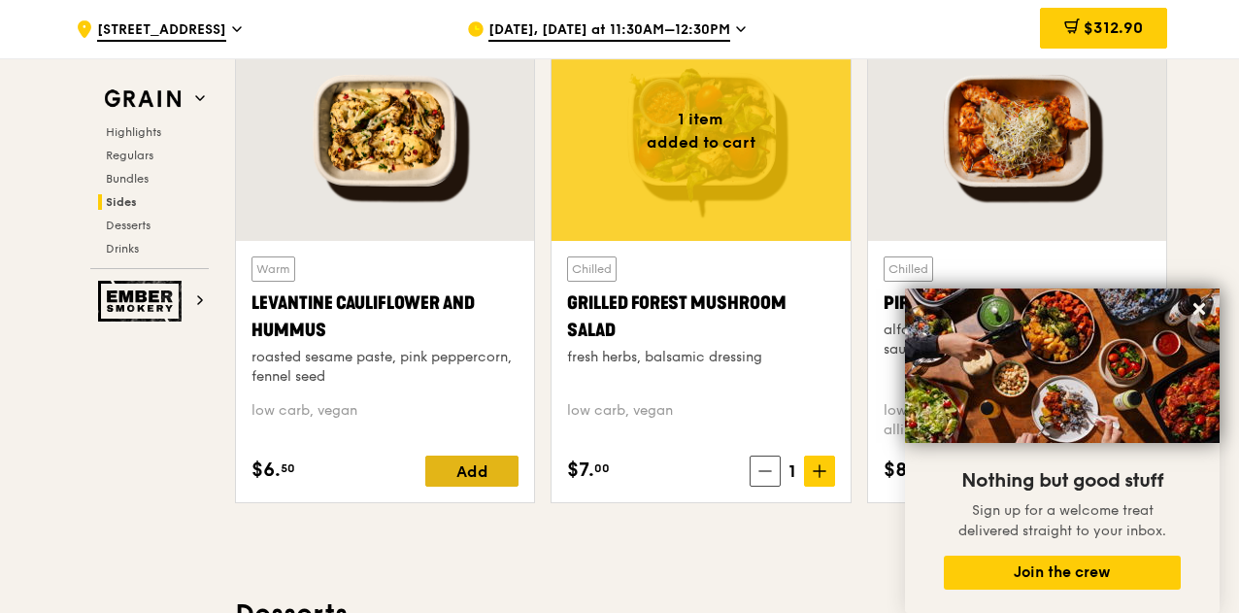
click at [468, 459] on div "Add" at bounding box center [471, 470] width 93 height 31
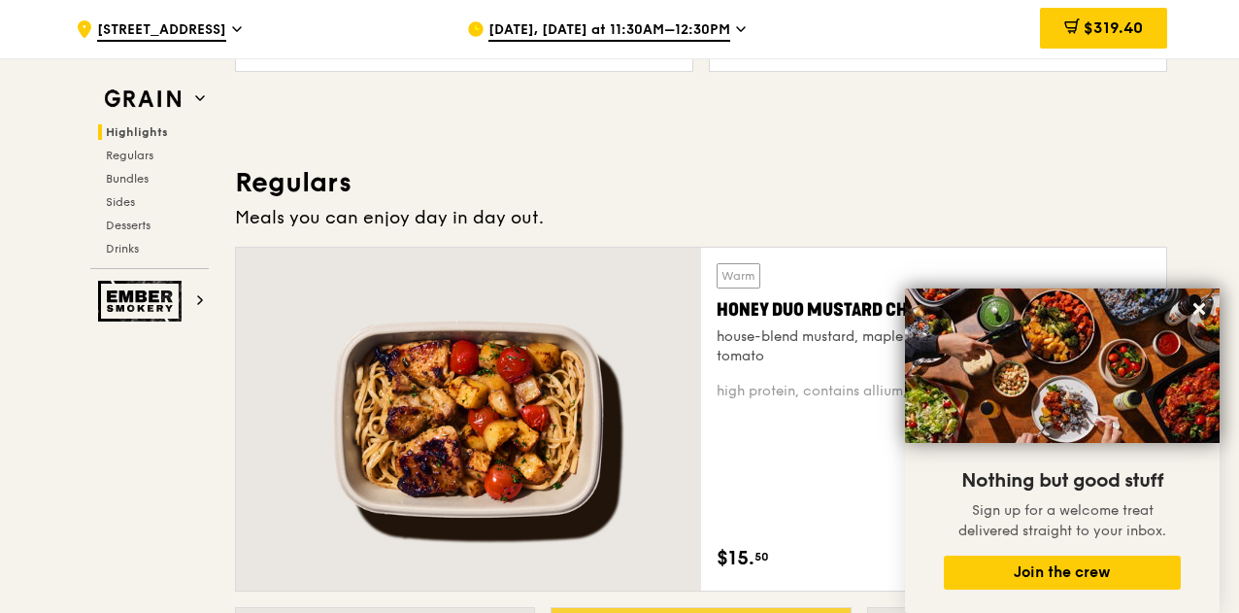
scroll to position [1170, 0]
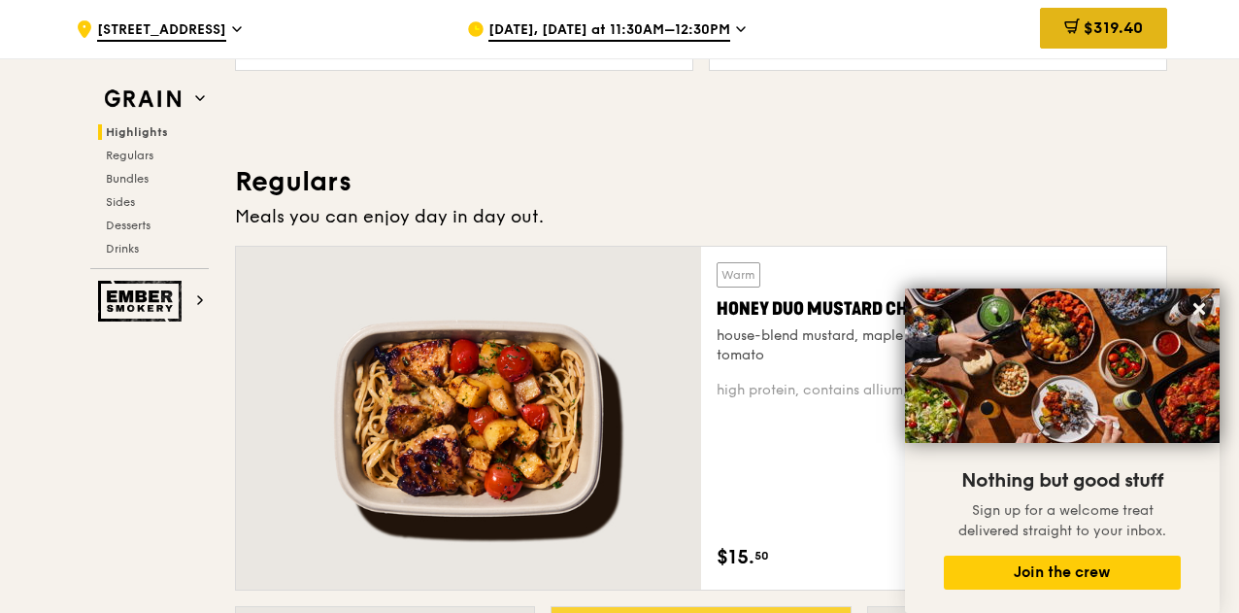
click at [1095, 30] on span "$319.40" at bounding box center [1112, 27] width 59 height 18
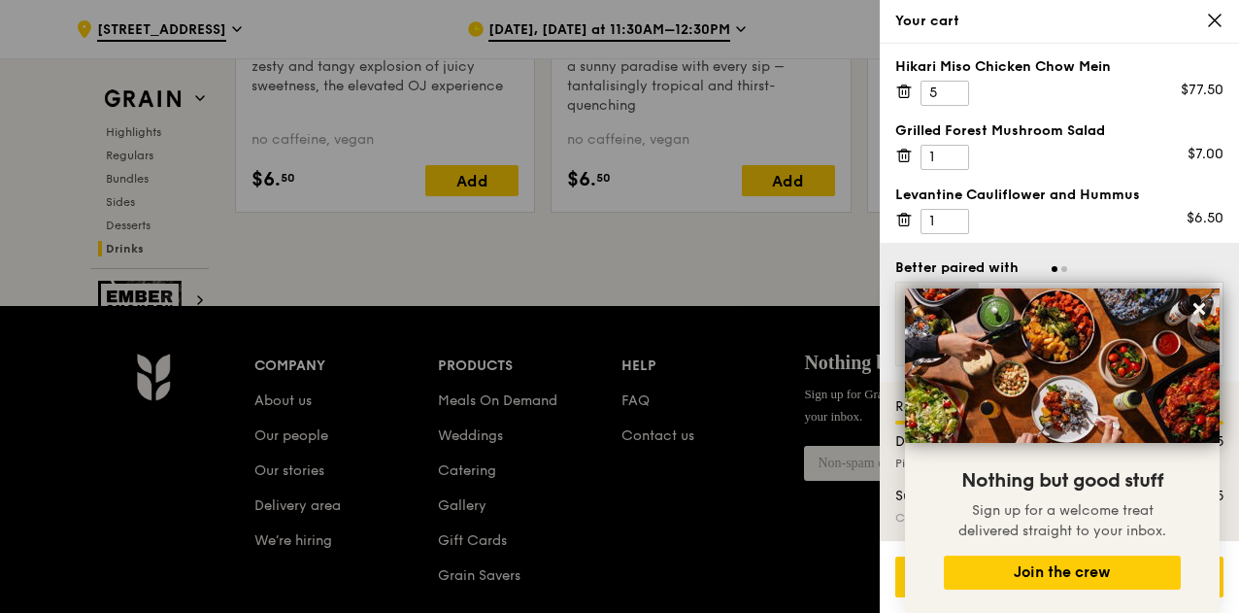
scroll to position [8221, 0]
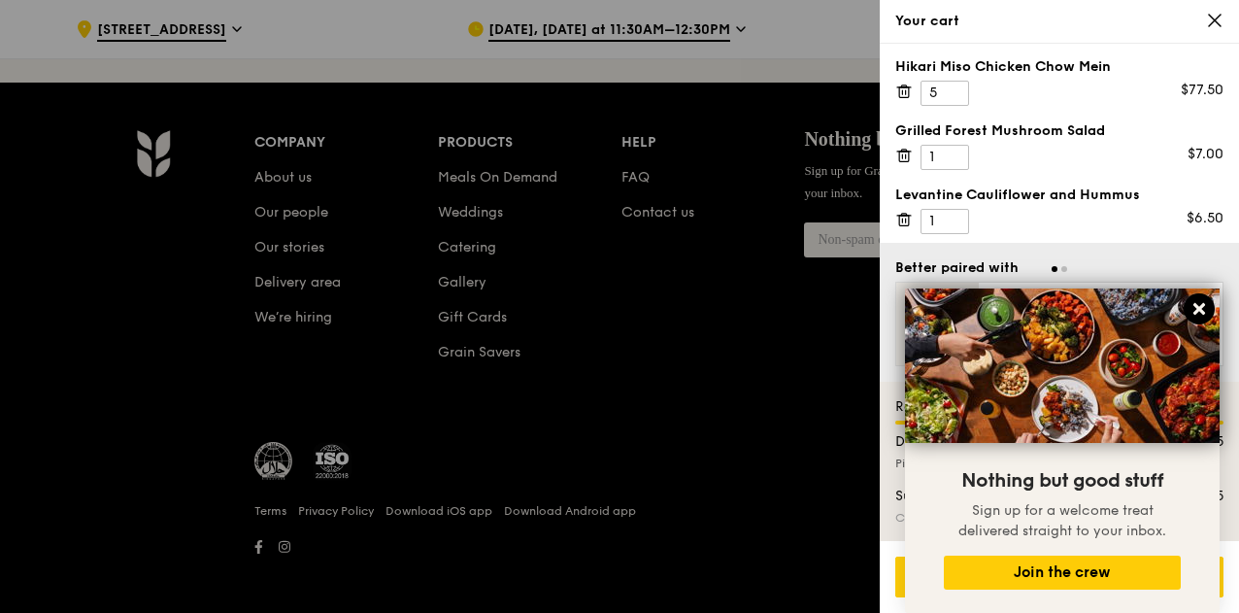
click at [1196, 308] on icon at bounding box center [1199, 309] width 12 height 12
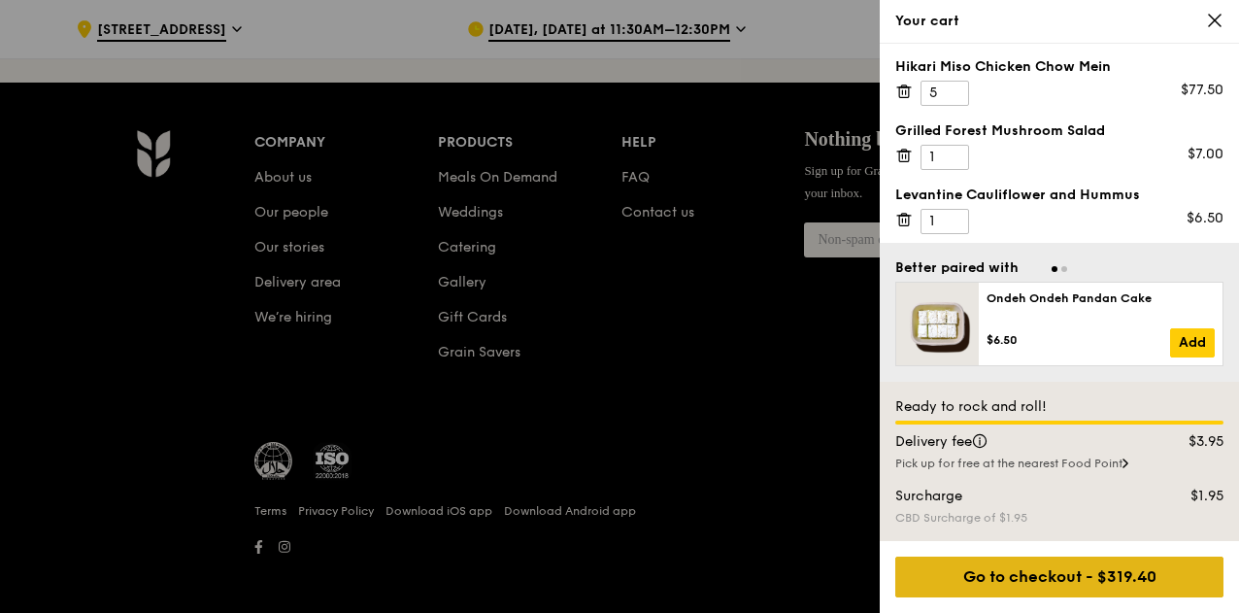
click at [1058, 574] on div "Go to checkout - $319.40" at bounding box center [1059, 576] width 328 height 41
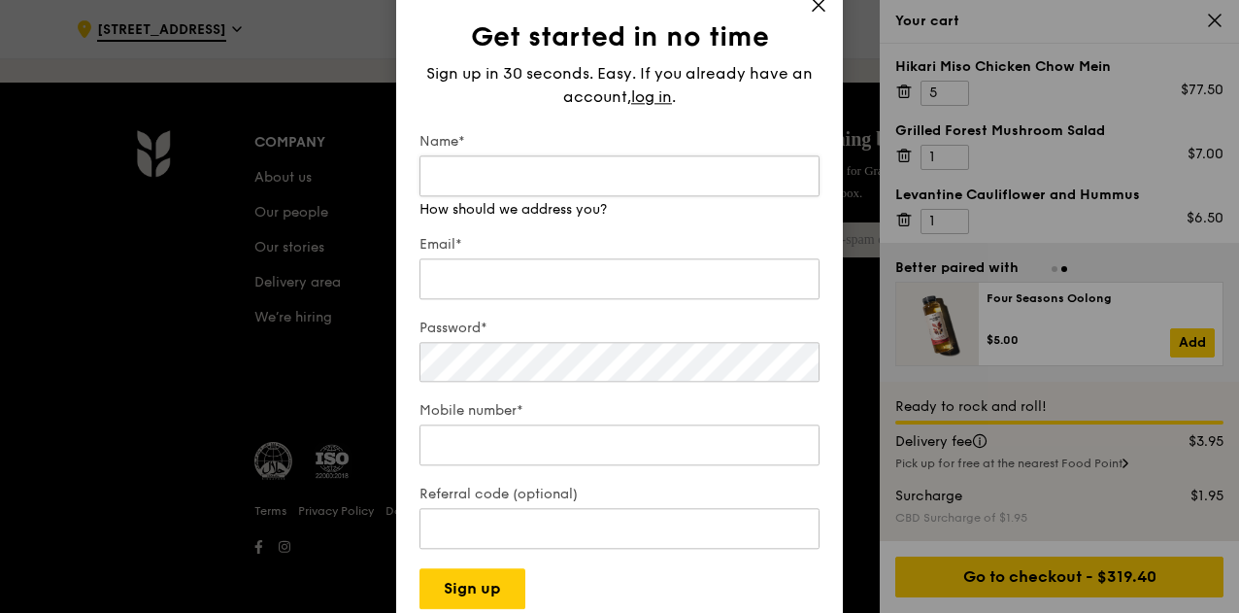
click at [513, 189] on input "Name*" at bounding box center [619, 175] width 400 height 41
type input "[PERSON_NAME]"
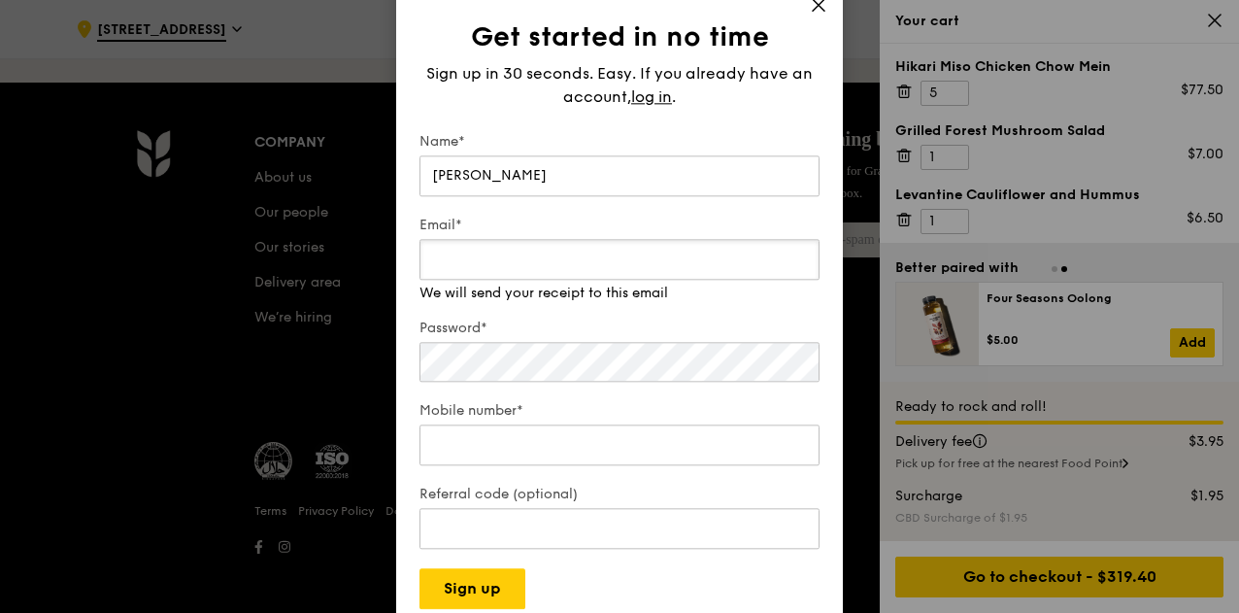
click at [457, 286] on div "Email* We will send your receipt to this email" at bounding box center [619, 259] width 400 height 87
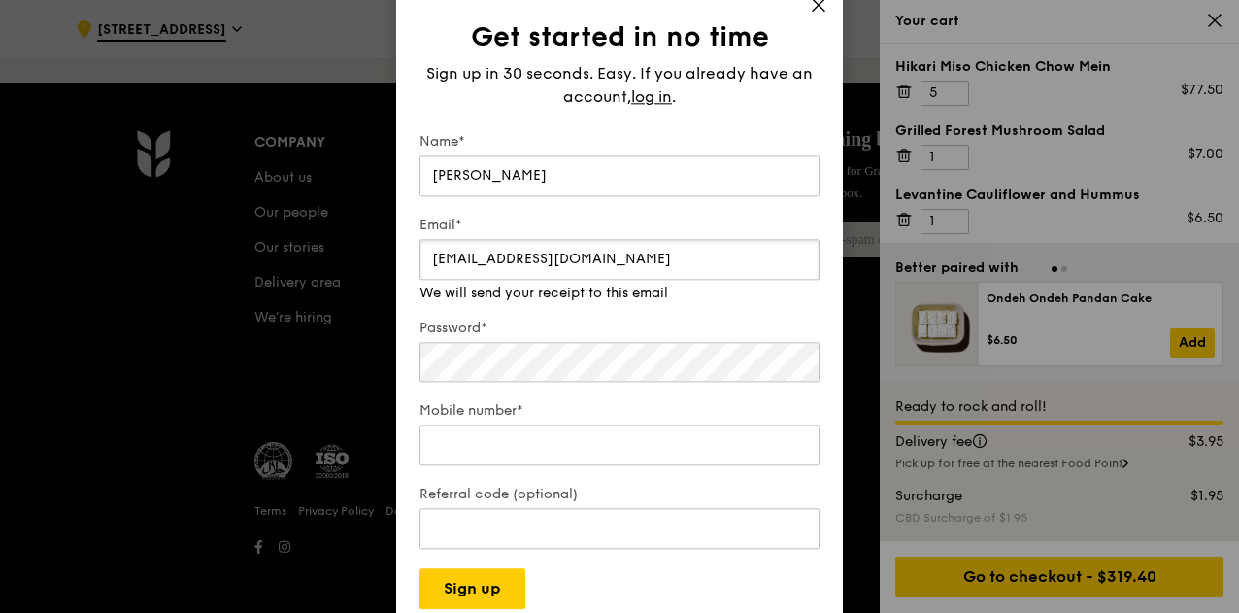
click at [536, 262] on input "[EMAIL_ADDRESS][DOMAIN_NAME]" at bounding box center [619, 259] width 400 height 41
type input "[EMAIL_ADDRESS][DOMAIN_NAME]"
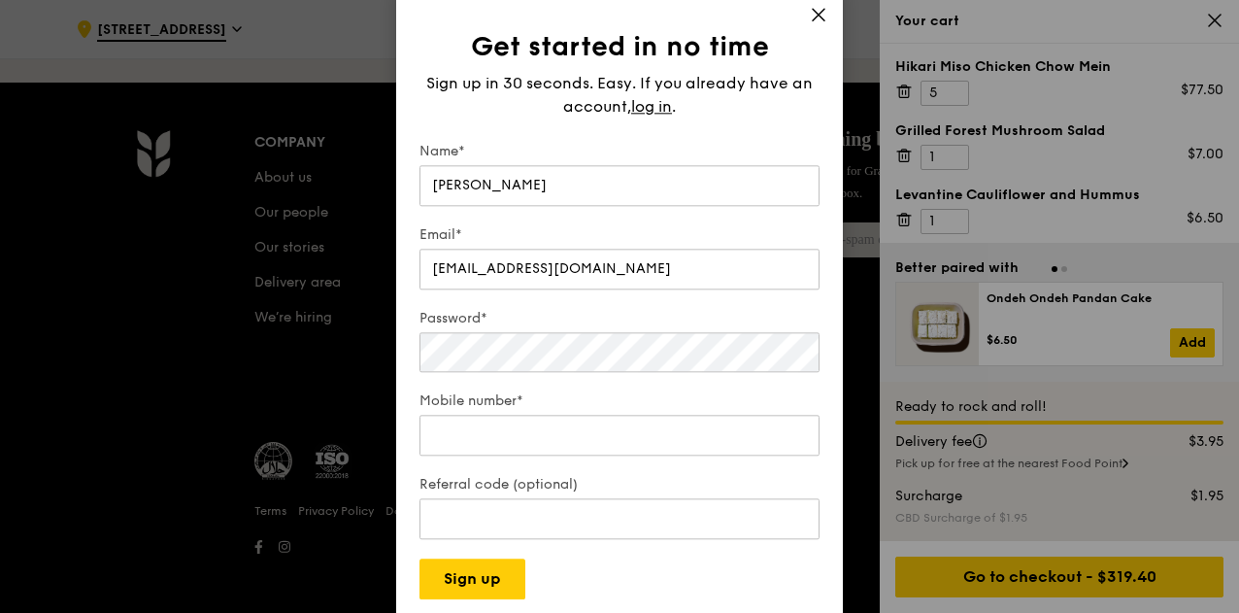
click at [559, 294] on form "Name* [PERSON_NAME] Email* [EMAIL_ADDRESS][DOMAIN_NAME] Password* Mobile number…" at bounding box center [619, 370] width 400 height 457
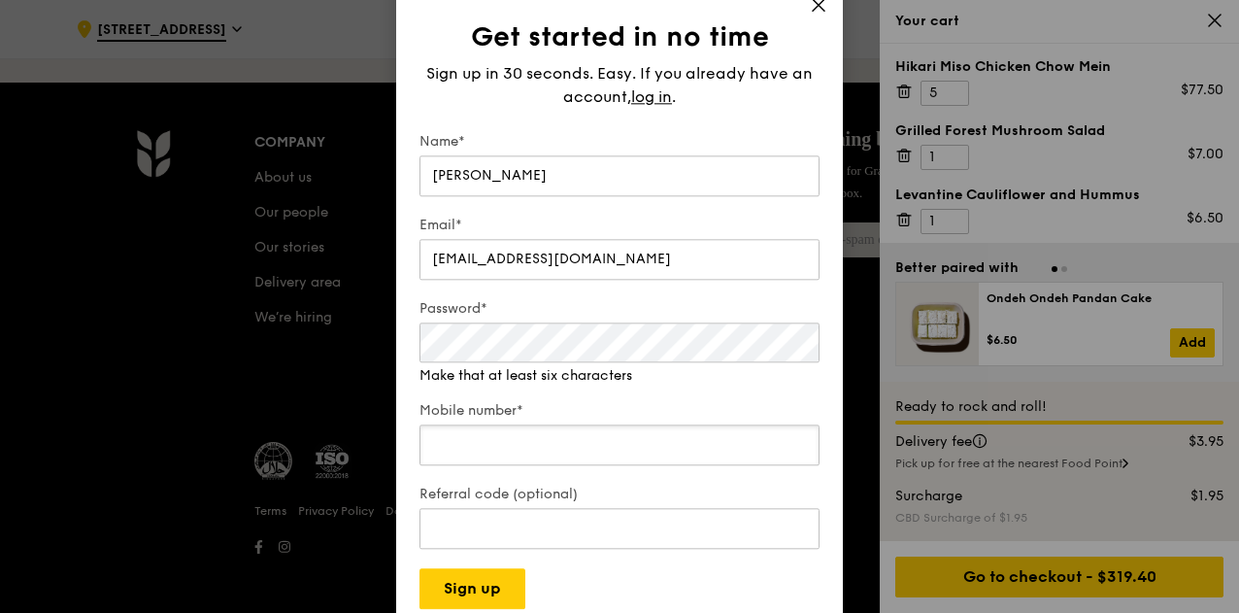
click at [506, 448] on div "Mobile number*" at bounding box center [619, 435] width 400 height 68
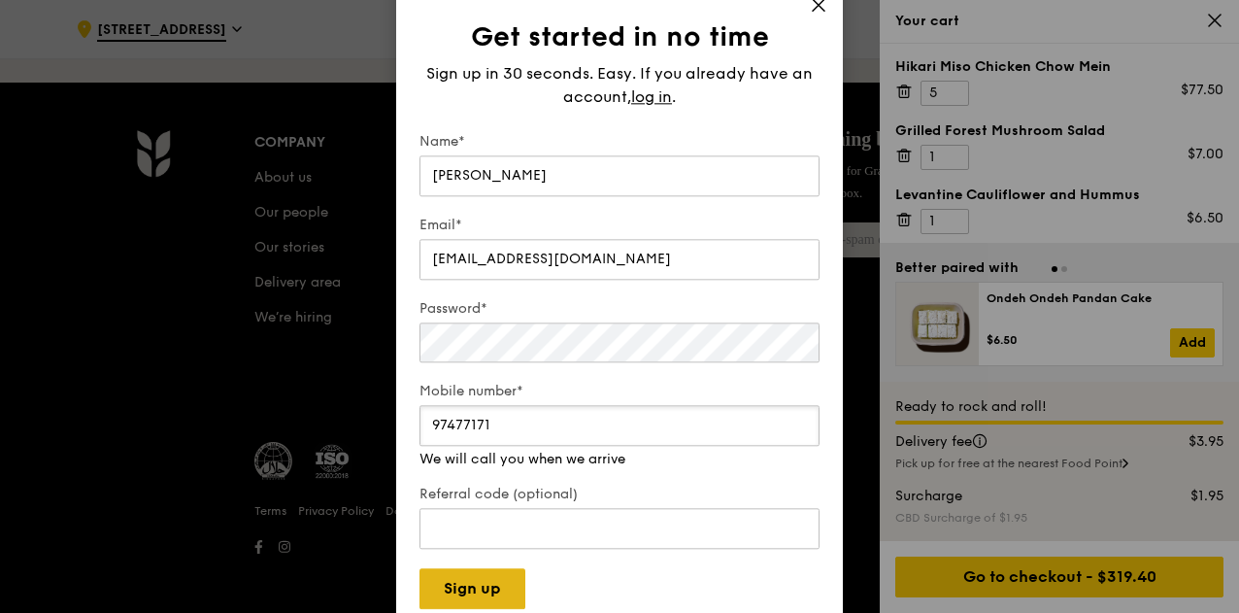
type input "97477171"
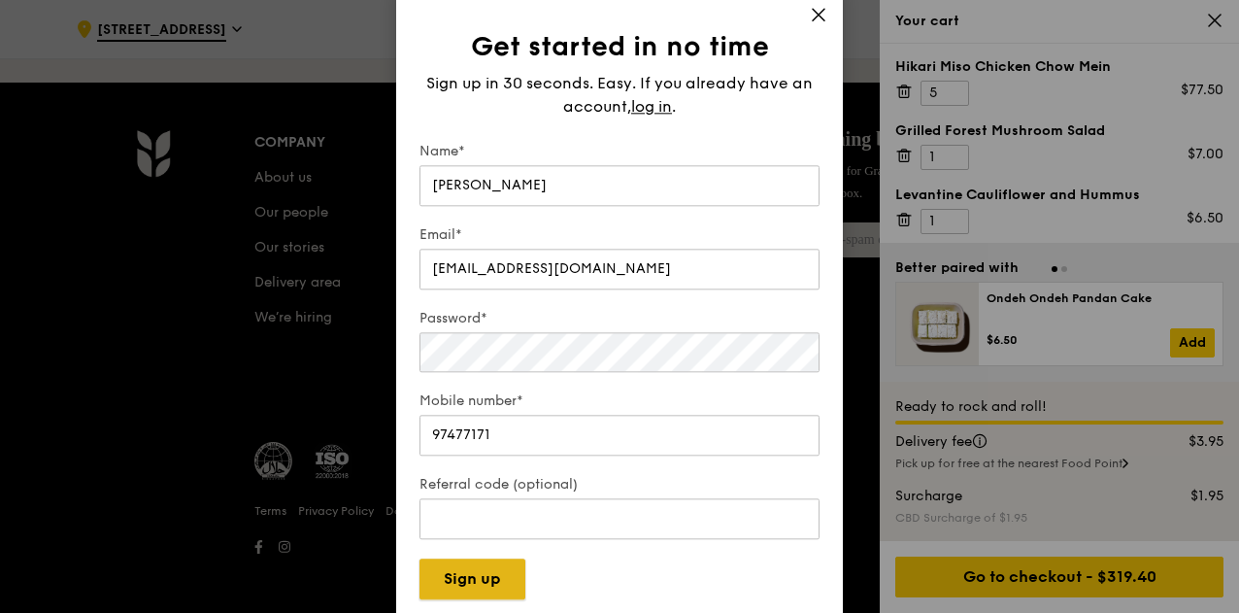
click at [489, 581] on button "Sign up" at bounding box center [472, 578] width 106 height 41
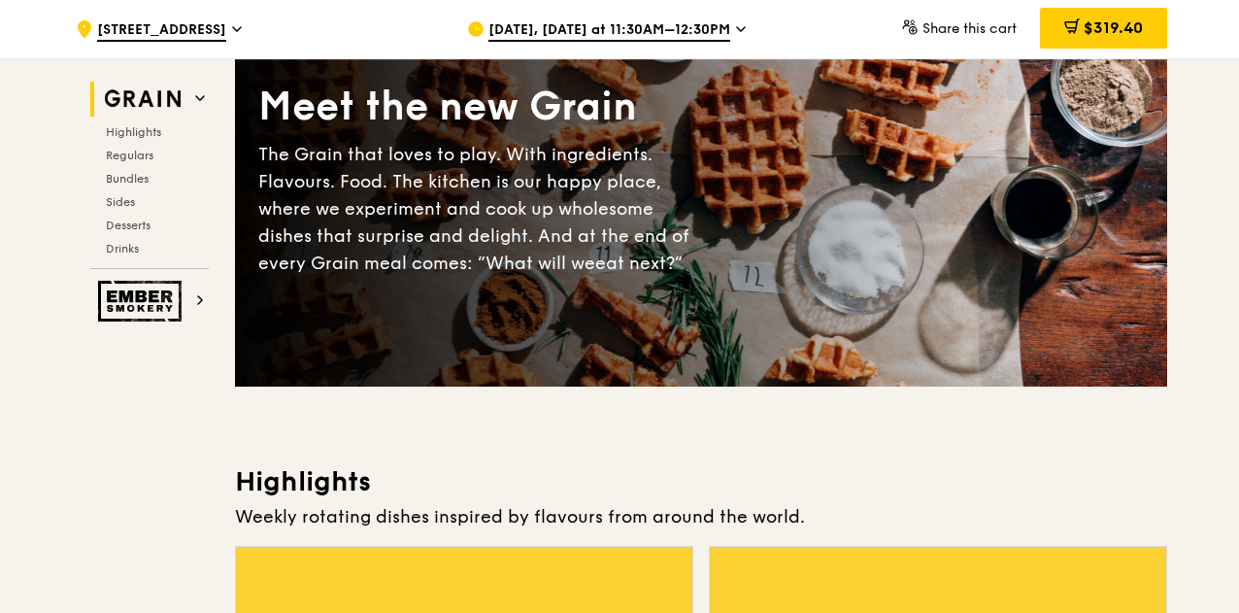
scroll to position [132, 0]
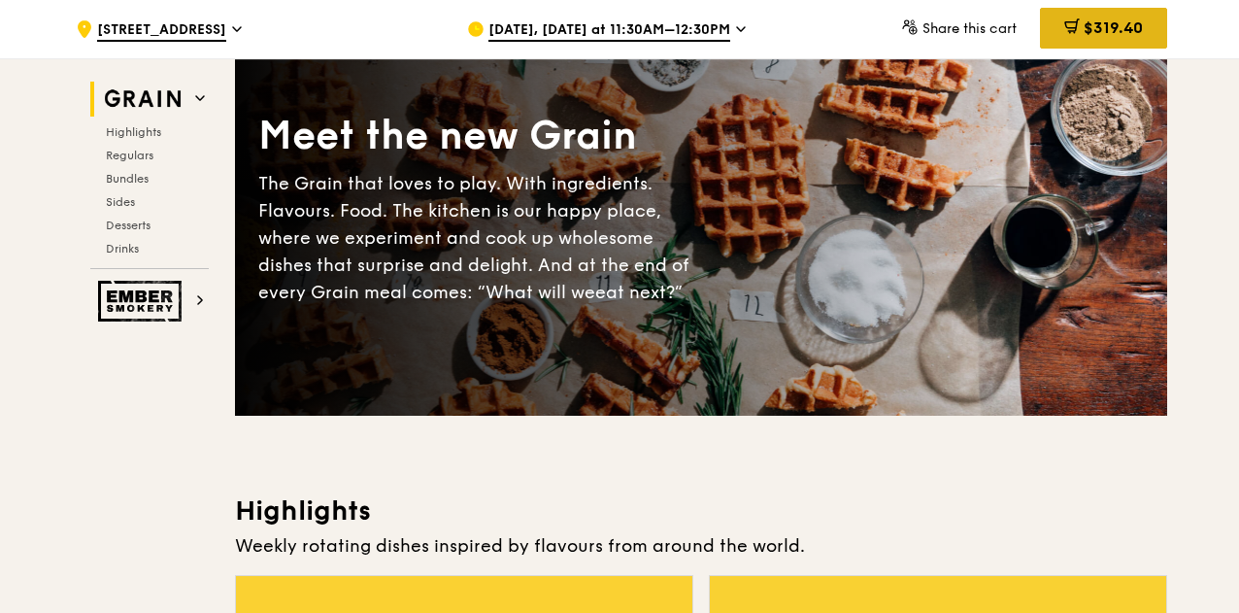
click at [1089, 20] on span "$319.40" at bounding box center [1112, 27] width 59 height 18
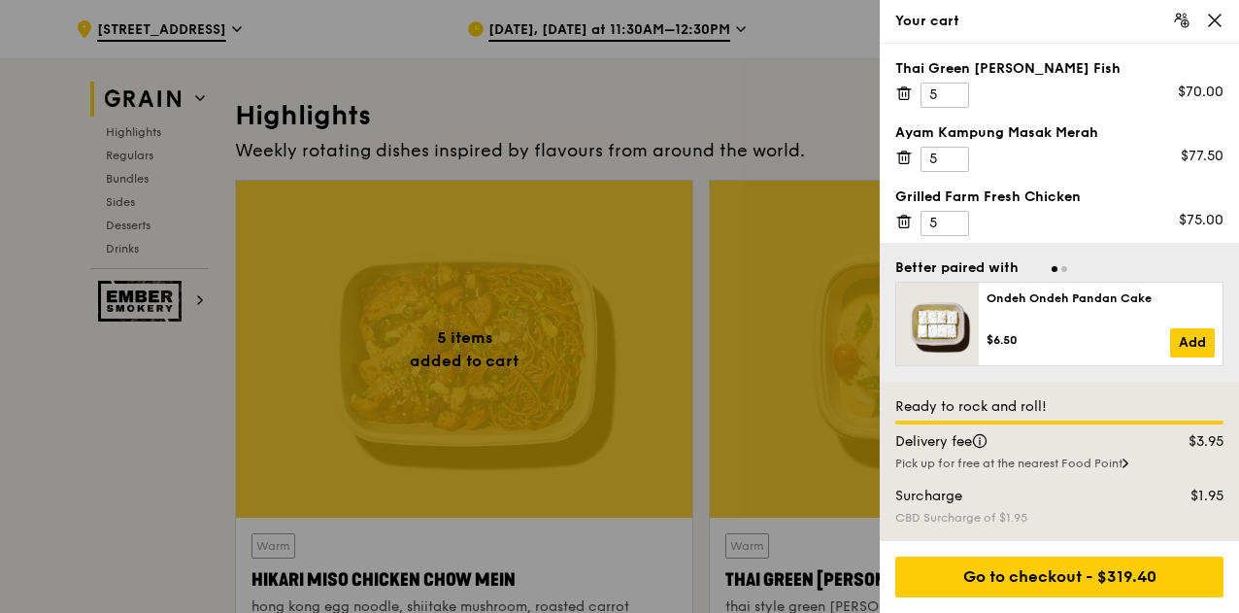
scroll to position [528, 0]
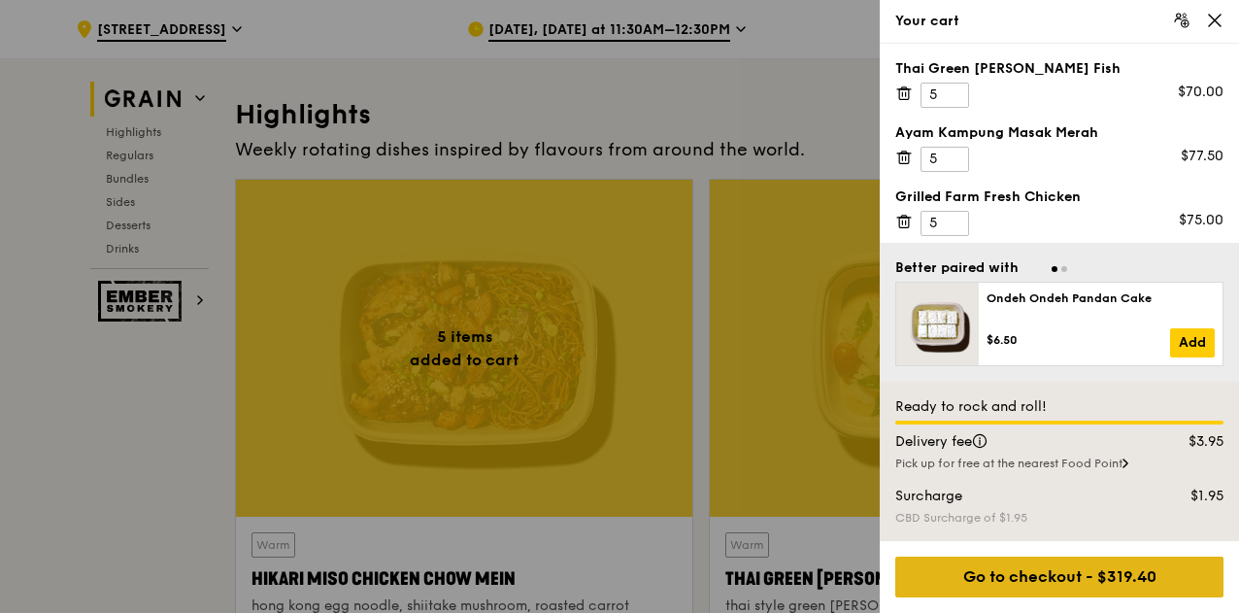
click at [1056, 570] on div "Go to checkout - $319.40" at bounding box center [1059, 576] width 328 height 41
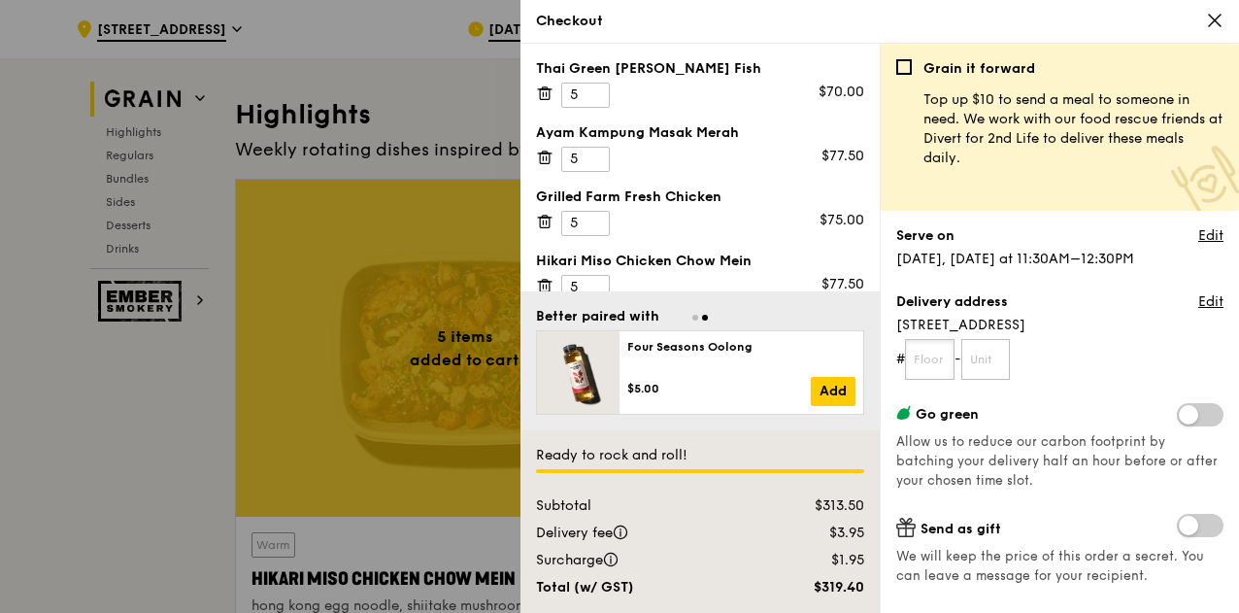
click at [924, 364] on input "text" at bounding box center [930, 359] width 50 height 41
type input "05"
click at [991, 363] on input "text" at bounding box center [986, 359] width 50 height 41
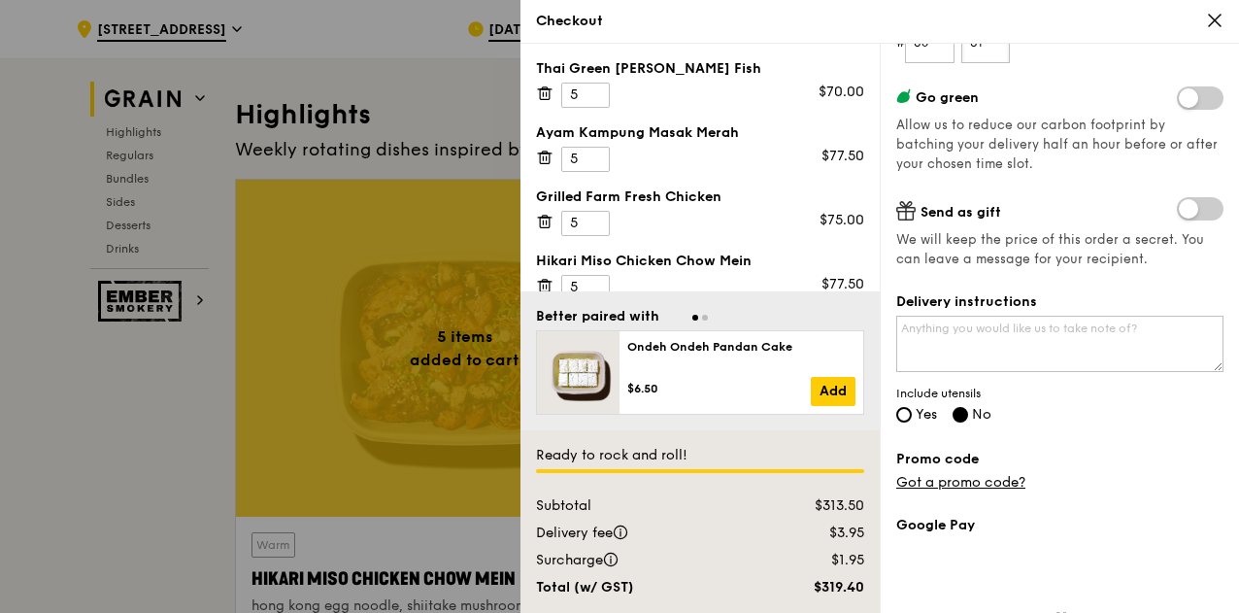
scroll to position [322, 0]
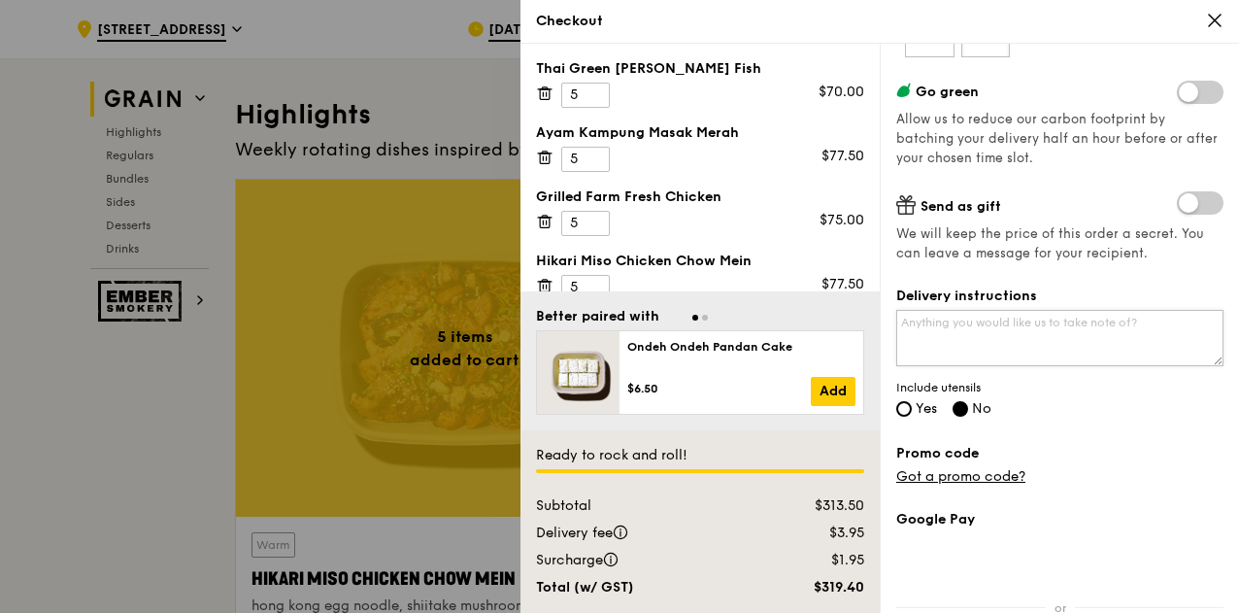
type input "01"
click at [1000, 326] on textarea "Delivery instructions" at bounding box center [1059, 338] width 327 height 56
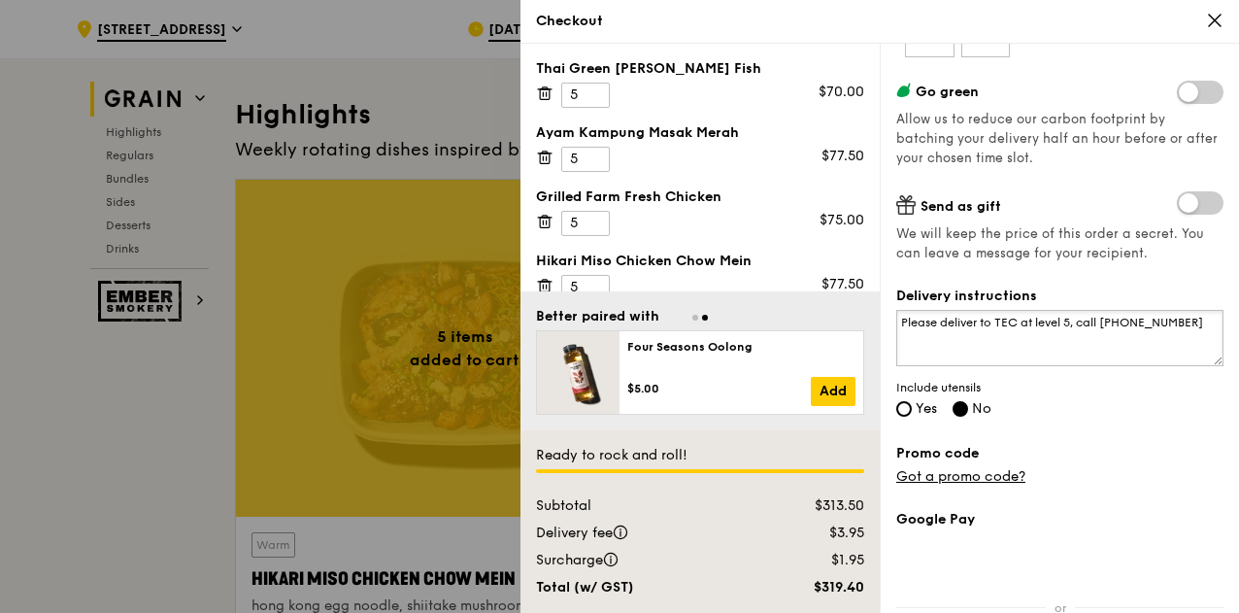
click at [1000, 326] on textarea "Please deliver to TEC at level 5, call 8157 4993" at bounding box center [1059, 338] width 327 height 56
click at [1168, 324] on textarea "Please deliver to TEC at level 5, call 8157 4993" at bounding box center [1059, 338] width 327 height 56
click at [1035, 320] on textarea "Please deliver to TEC at level 5, call 8157 4993 if you need to contact me and …" at bounding box center [1059, 338] width 327 height 56
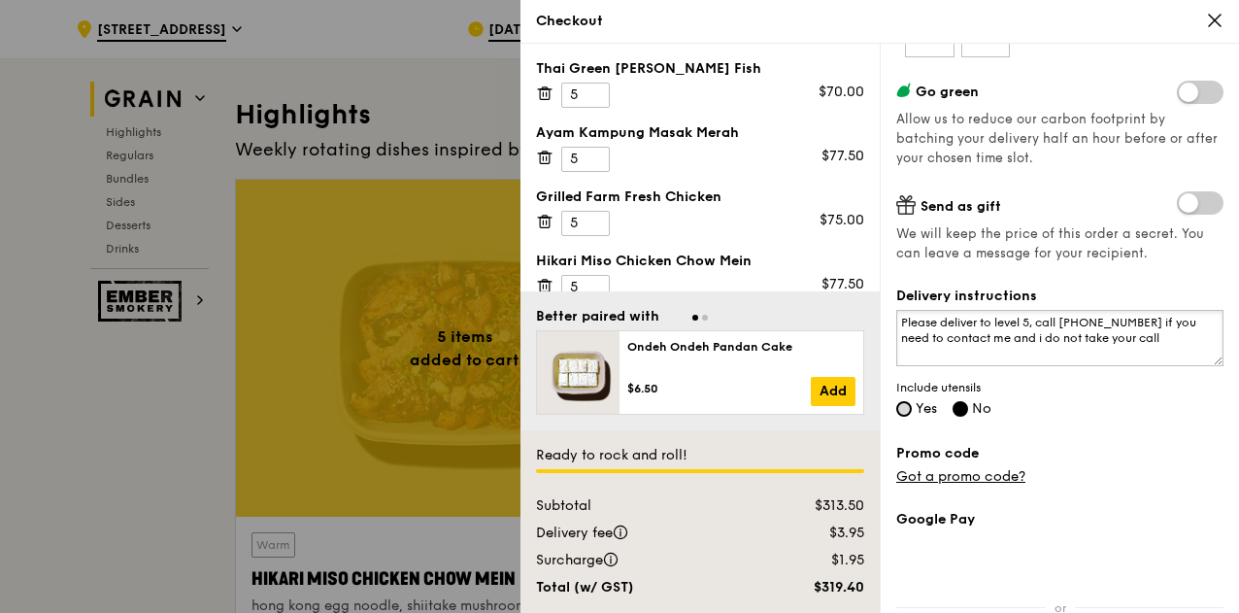
type textarea "Please deliver to level 5, call 8157 4993 if you need to contact me and i do no…"
click at [903, 405] on input "Yes" at bounding box center [904, 409] width 16 height 16
radio input "true"
radio input "false"
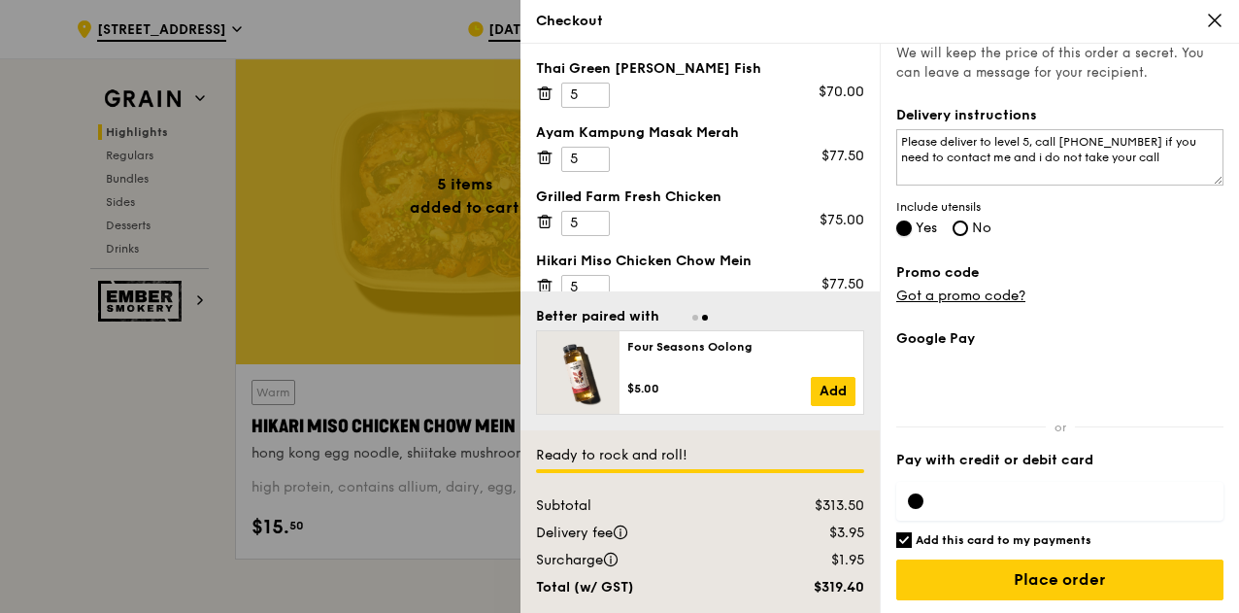
scroll to position [690, 0]
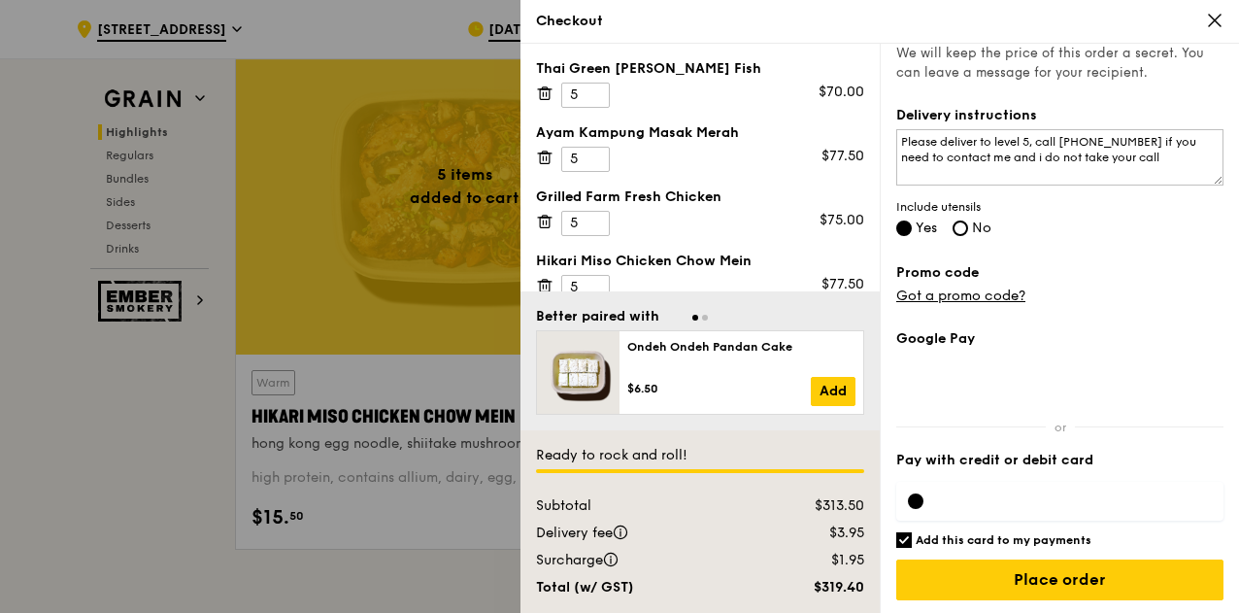
click at [955, 456] on label "Pay with credit or debit card" at bounding box center [1059, 459] width 327 height 19
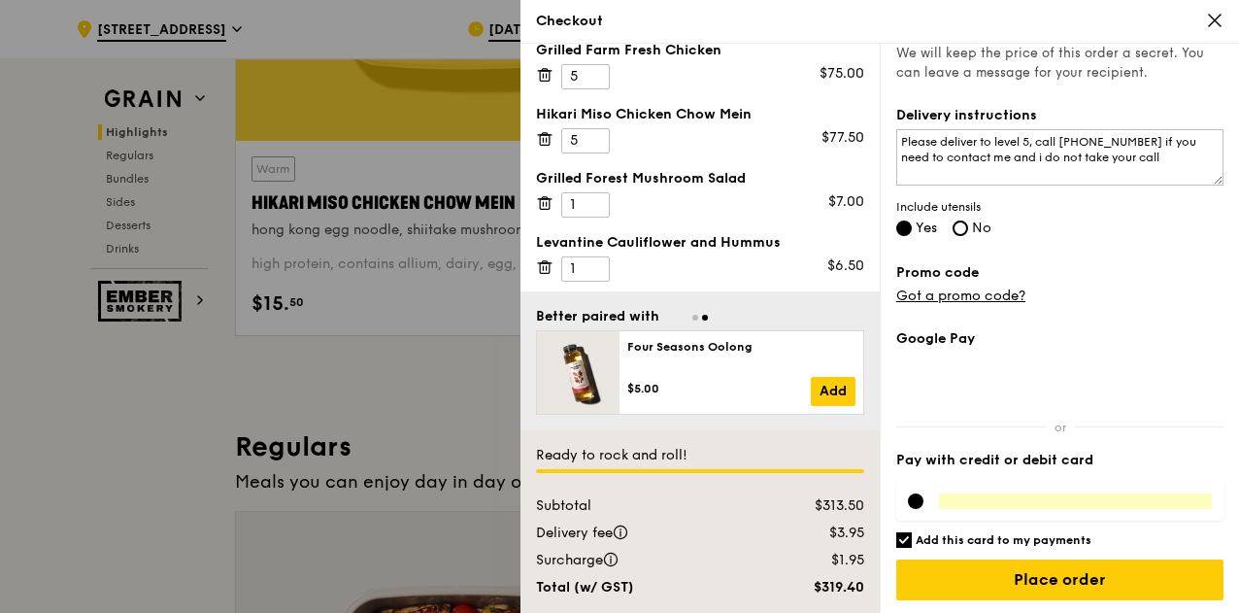
scroll to position [905, 0]
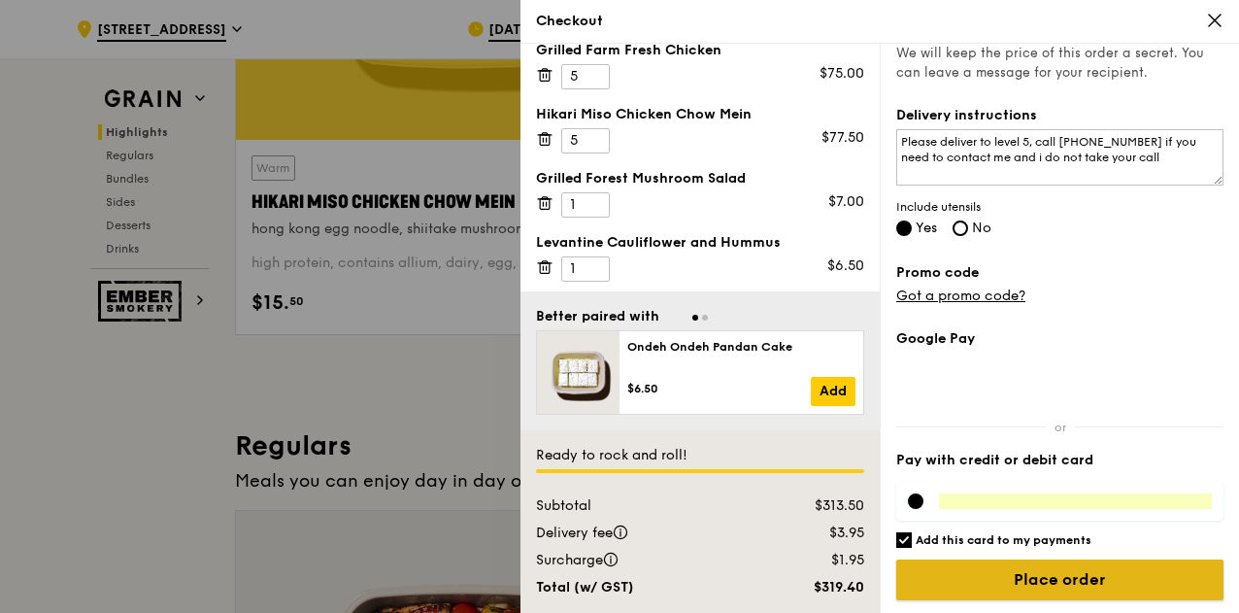
click at [1022, 567] on input "Place order" at bounding box center [1059, 579] width 327 height 41
click at [1036, 567] on input "Place order" at bounding box center [1059, 579] width 327 height 41
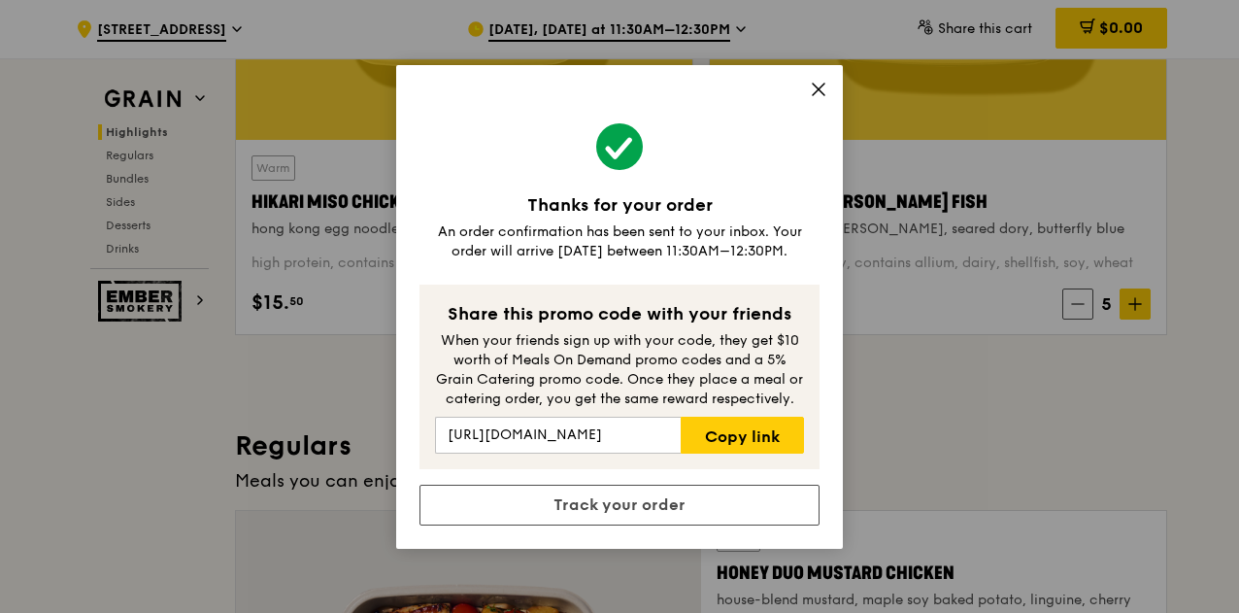
click at [817, 85] on icon at bounding box center [818, 89] width 17 height 17
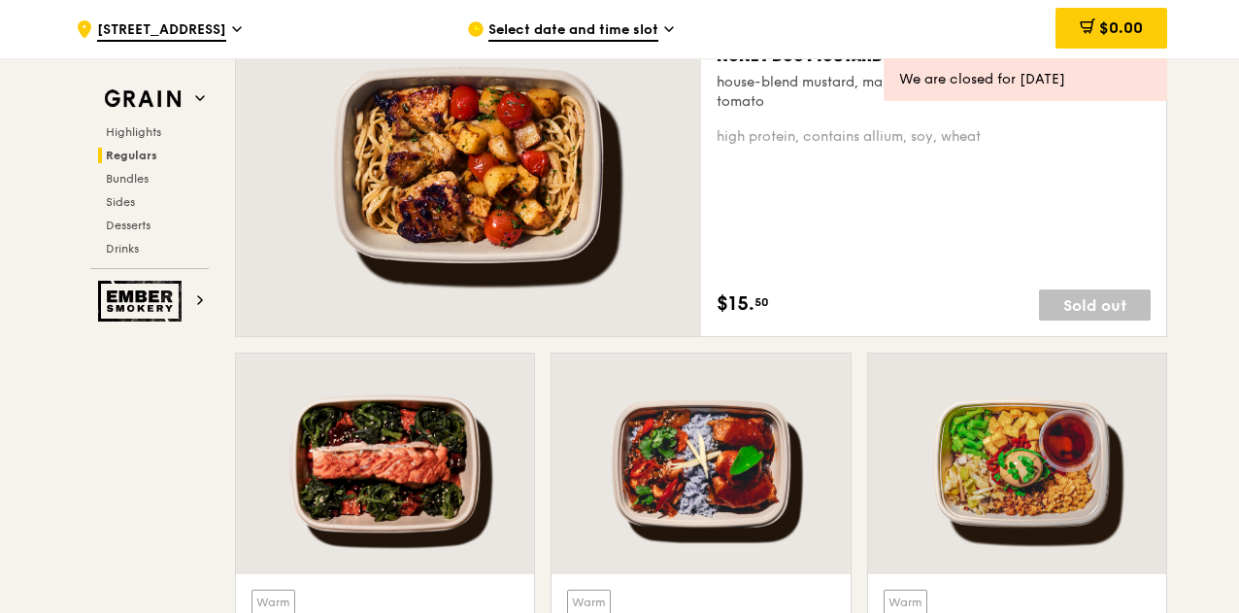
scroll to position [1429, 0]
